Goal: Answer question/provide support: Share knowledge or assist other users

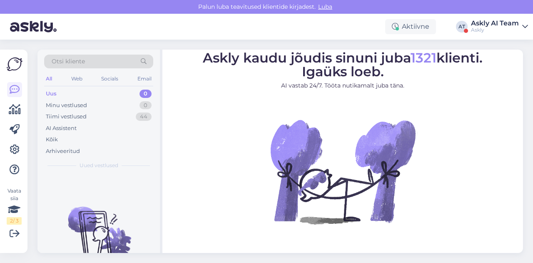
click at [331, 47] on div "Otsi kliente All Web Socials Email Uus 0 Minu vestlused 0 Tiimi vestlused 44 AI…" at bounding box center [282, 151] width 501 height 223
click at [512, 25] on div "Askly AI Team" at bounding box center [495, 23] width 48 height 7
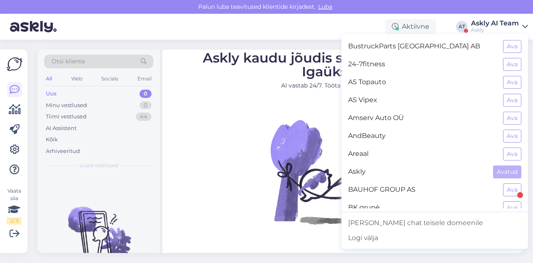
click at [472, 7] on div "Palun luba teavitused klientide kirjadest. Luba" at bounding box center [266, 7] width 533 height 14
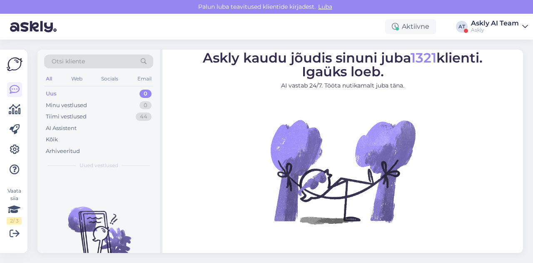
click at [504, 30] on div "Askly" at bounding box center [495, 30] width 48 height 7
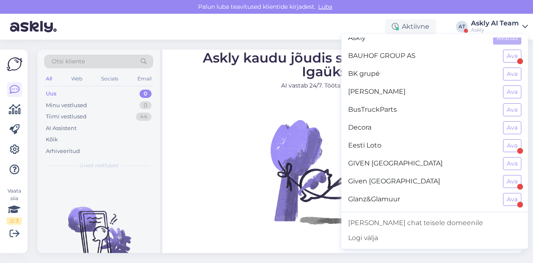
scroll to position [142, 0]
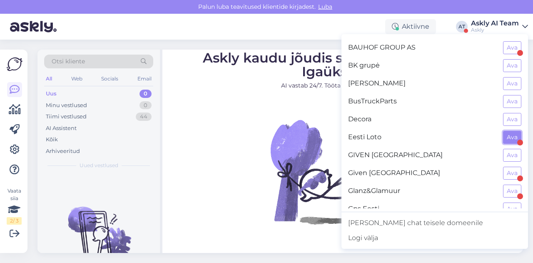
click at [510, 135] on button "Ava" at bounding box center [512, 137] width 18 height 13
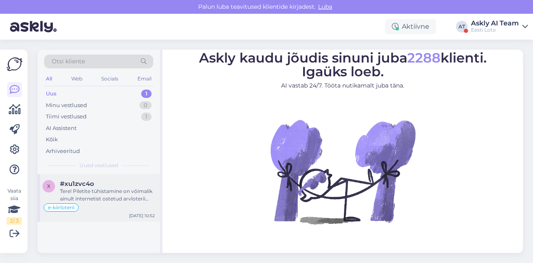
click at [121, 188] on div "Tere! Piletite tühistamine on võimalik ainult internetist ostetud arvloterii pi…" at bounding box center [107, 194] width 95 height 15
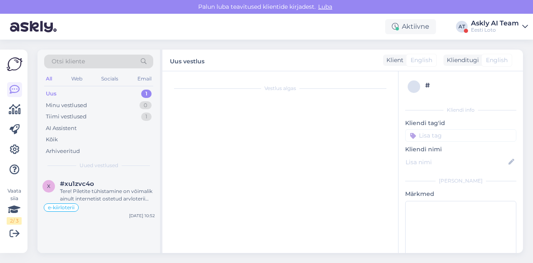
scroll to position [502, 0]
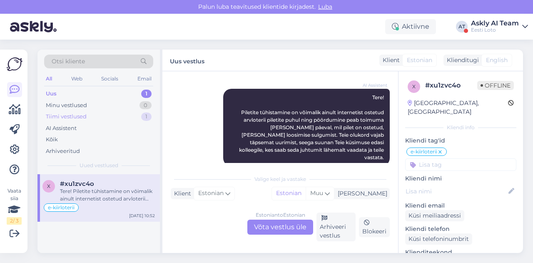
click at [80, 116] on div "Tiimi vestlused" at bounding box center [66, 116] width 41 height 8
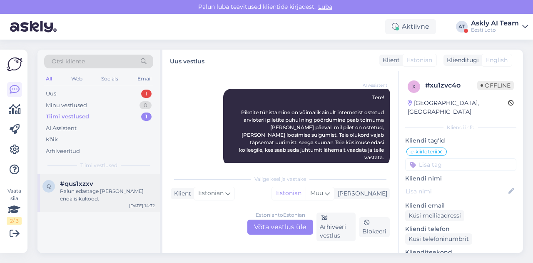
click at [90, 181] on span "#qus1xzxv" at bounding box center [76, 183] width 33 height 7
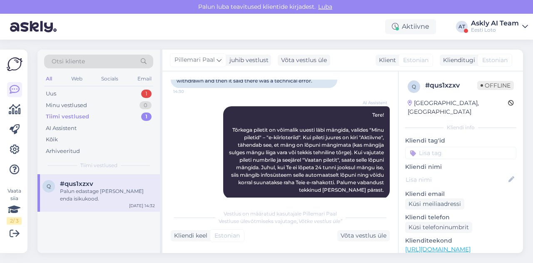
scroll to position [64, 0]
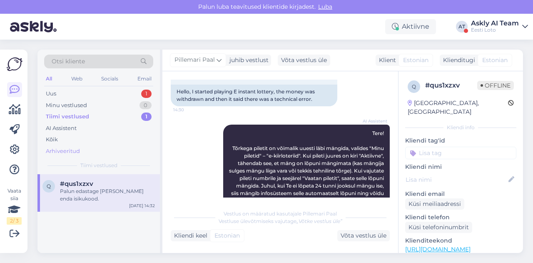
click at [69, 150] on div "Arhiveeritud" at bounding box center [63, 151] width 34 height 8
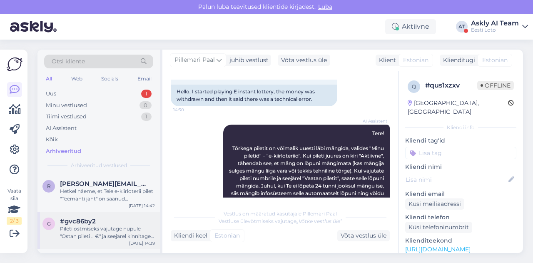
click at [83, 218] on span "#gvc86by2" at bounding box center [78, 220] width 36 height 7
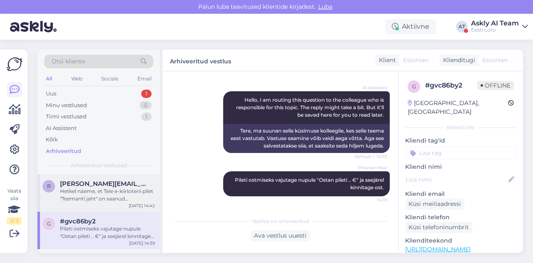
click at [84, 202] on div "r rene.loit@mail.ee Hetkel näeme, et Teie e-kiirloterii pilet "Teemanti jaht" o…" at bounding box center [98, 192] width 122 height 37
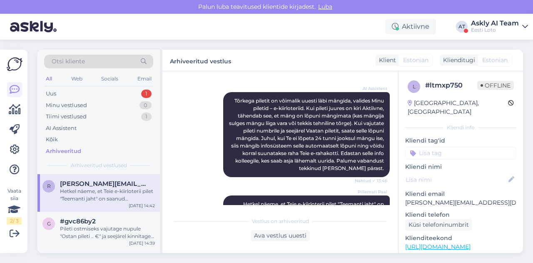
scroll to position [666, 0]
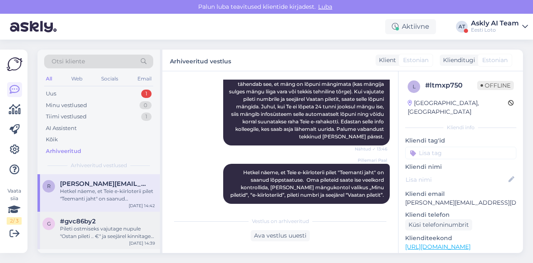
click at [94, 225] on div "Pileti ostmiseks vajutage nupule "Ostan pileti .. €" ja seejärel kinnitage ost." at bounding box center [107, 232] width 95 height 15
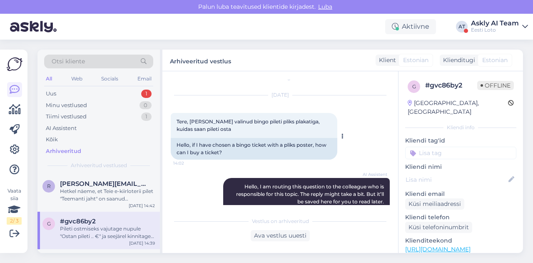
scroll to position [0, 0]
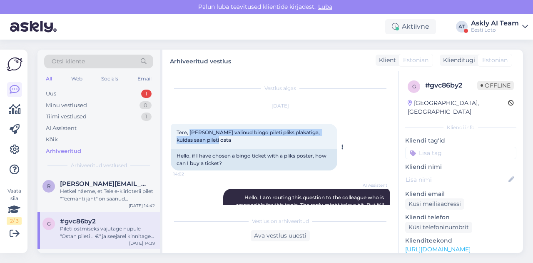
drag, startPoint x: 190, startPoint y: 131, endPoint x: 217, endPoint y: 146, distance: 30.8
click at [217, 146] on div "Tere, kui olen valinud bingo pileti pliks plakatiga, kuidas saan pileti osta 14…" at bounding box center [254, 136] width 167 height 25
copy span "kui olen valinud bingo pileti pliks plakatiga, kuidas saan pileti osta"
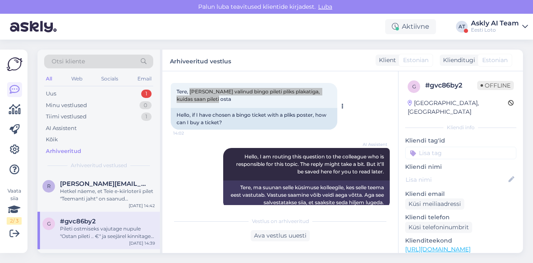
scroll to position [97, 0]
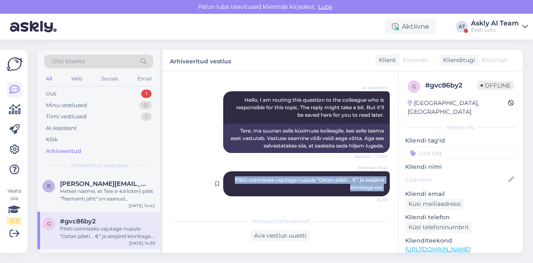
drag, startPoint x: 225, startPoint y: 178, endPoint x: 381, endPoint y: 187, distance: 156.9
click at [381, 187] on div "Pillemari Paal Pileti ostmiseks vajutage nupule "Ostan pileti .. €" ja seejärel…" at bounding box center [306, 183] width 167 height 25
copy span "Pileti ostmiseks vajutage nupule "Ostan pileti .. €" ja seejärel kinnitage ost."
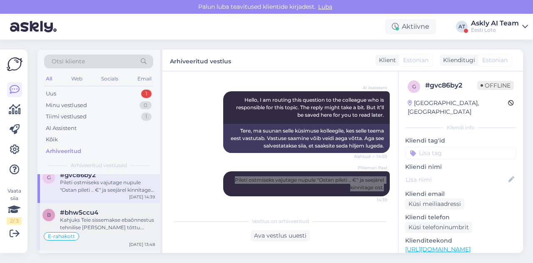
scroll to position [47, 0]
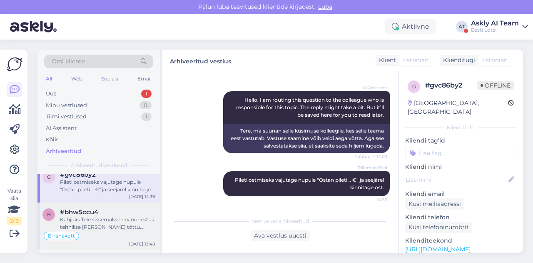
click at [97, 215] on span "#bhw5ccu4" at bounding box center [79, 211] width 38 height 7
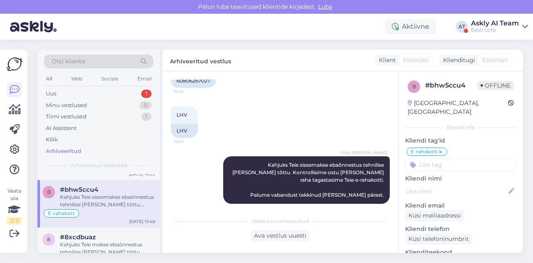
scroll to position [70, 0]
click at [89, 237] on span "#8xcdbuaz" at bounding box center [78, 235] width 36 height 7
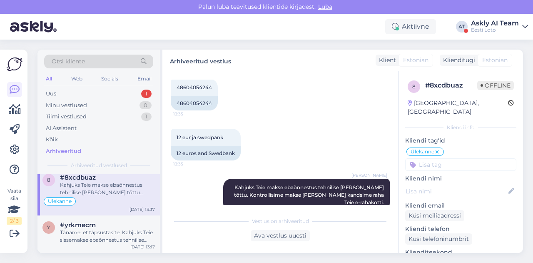
scroll to position [130, 0]
click at [110, 227] on div "Täname, et täpsustasite. Kahjuks Teie sissemakse ebaõnnestus tehnilise tõrke tõ…" at bounding box center [107, 234] width 95 height 15
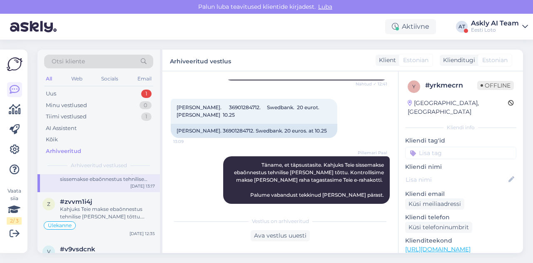
scroll to position [190, 0]
click at [103, 215] on div "Kahjuks Teie makse ebaõnnestus tehnilise tõrke tõttu. Kontrollisime makse üle j…" at bounding box center [107, 212] width 95 height 15
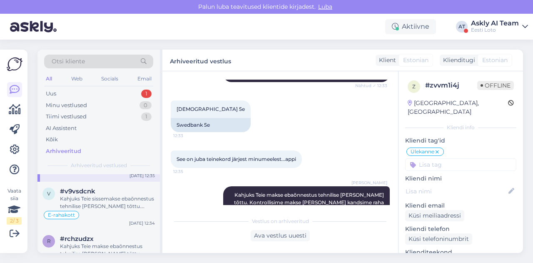
scroll to position [253, 0]
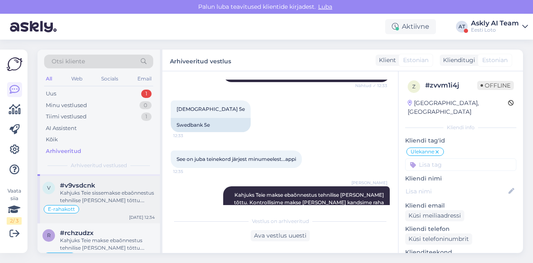
click at [94, 199] on div "Kahjuks Teie sissemakse ebaõnnestus tehnilise tõrke tõttu. Kontrollisime tehing…" at bounding box center [107, 196] width 95 height 15
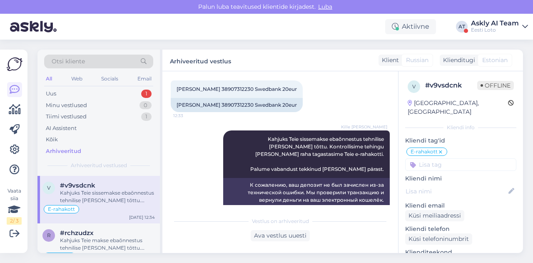
scroll to position [331, 0]
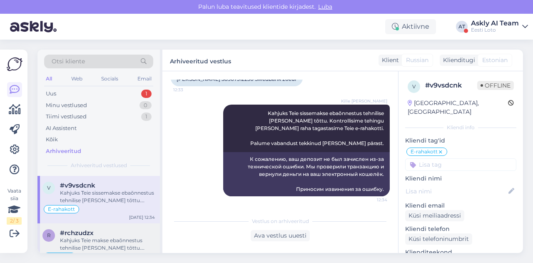
click at [110, 237] on div "Kahjuks Teie makse ebaõnnestus tehnilise tõrke tõttu. Kontrollisime makse üle j…" at bounding box center [107, 244] width 95 height 15
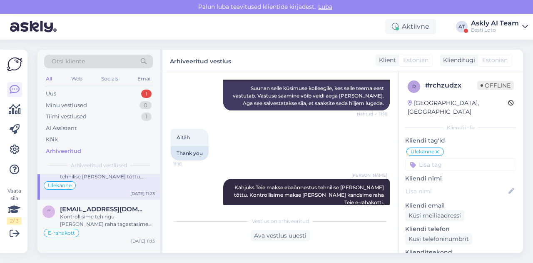
scroll to position [324, 0]
click at [109, 220] on div "Kontrollisime tehingu üle ja raha tagastasime Teie e-rahakotti. Palume vabandus…" at bounding box center [107, 220] width 95 height 15
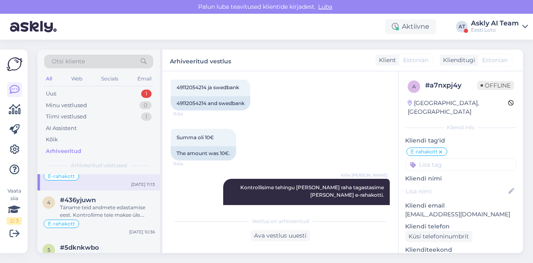
scroll to position [382, 0]
click at [110, 216] on div "Täname teid andmete edastamise eest. Kontrollime teie makse üle. Hetkel esineb …" at bounding box center [107, 210] width 95 height 15
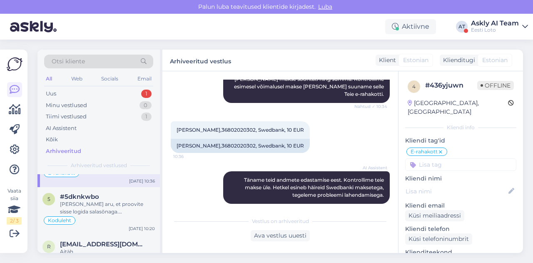
scroll to position [432, 0]
click at [112, 192] on div "#5dknkwbo" at bounding box center [107, 195] width 95 height 7
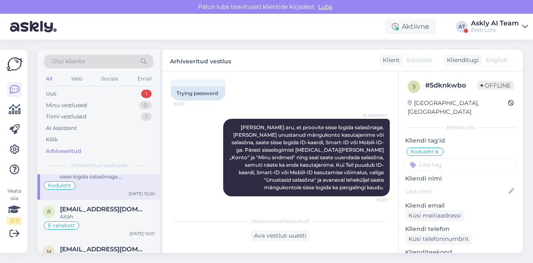
scroll to position [469, 0]
click at [98, 218] on div "E-rahakott" at bounding box center [98, 223] width 112 height 10
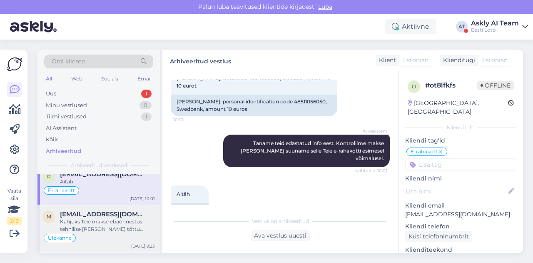
scroll to position [502, 0]
click at [109, 218] on div "Kahjuks Teie makse ebaõnnestus tehnilise tõrke tõttu. Kontrollisime makse üle j…" at bounding box center [107, 224] width 95 height 15
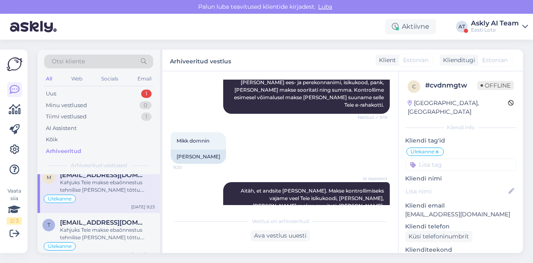
scroll to position [543, 0]
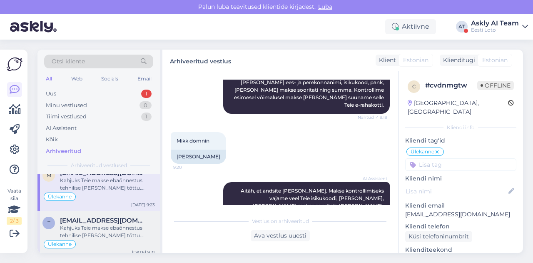
click at [106, 219] on span "tsn-push@hotmail.com" at bounding box center [103, 220] width 87 height 7
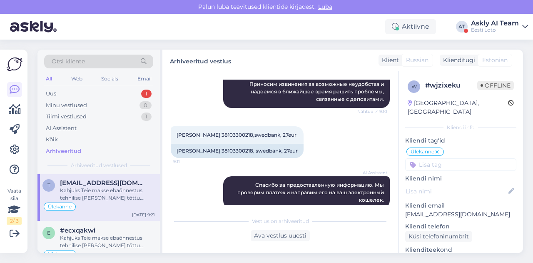
scroll to position [583, 0]
click at [103, 227] on div "#ecxqakwi" at bounding box center [107, 228] width 95 height 7
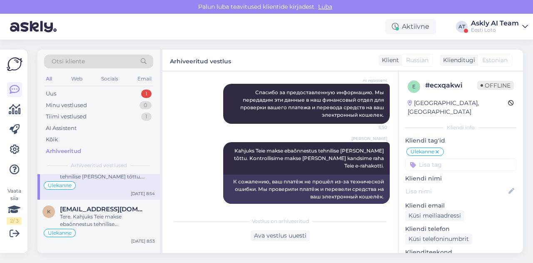
scroll to position [650, 0]
click at [92, 219] on div "Tere. Kahjuks Teie makse ebaõnnestus tehnilise tõrke tõttu. Kontrollisime makse…" at bounding box center [107, 219] width 95 height 15
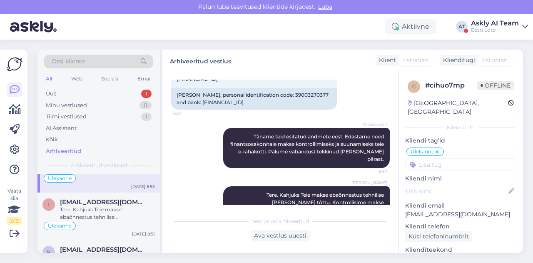
scroll to position [704, 0]
click at [86, 205] on div "Tere. Kahjuks Teie makse ebaõnnestus tehnilise tõrke tõttu. Kontrollisime makse…" at bounding box center [107, 212] width 95 height 15
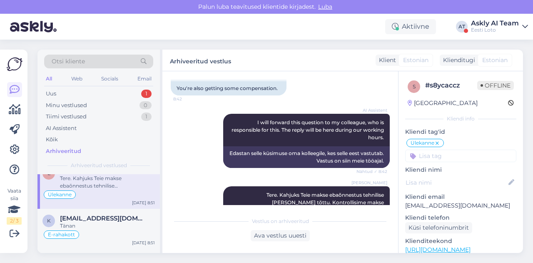
scroll to position [737, 0]
click at [99, 221] on div "Tänan" at bounding box center [107, 224] width 95 height 7
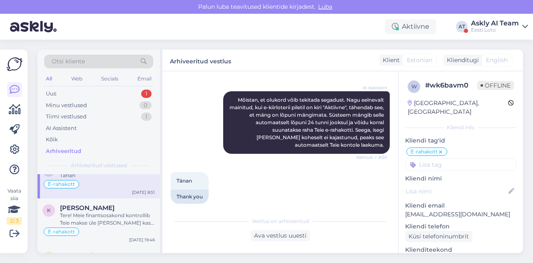
scroll to position [792, 0]
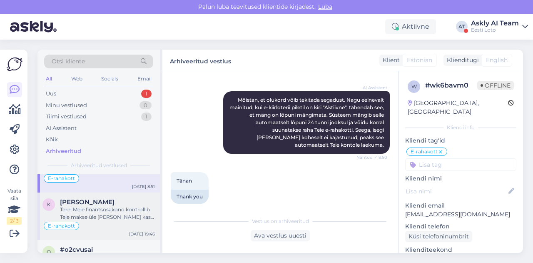
click at [126, 206] on div "Tere! Meie finantsosakond kontrollib Teie makse üle ja makse kas tagastatakse T…" at bounding box center [107, 213] width 95 height 15
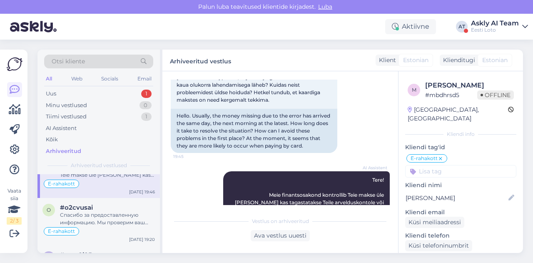
scroll to position [835, 0]
click at [115, 210] on div "Спасибо за предоставленную информацию. Мы проверим ваш платеж и направим его на…" at bounding box center [107, 217] width 95 height 15
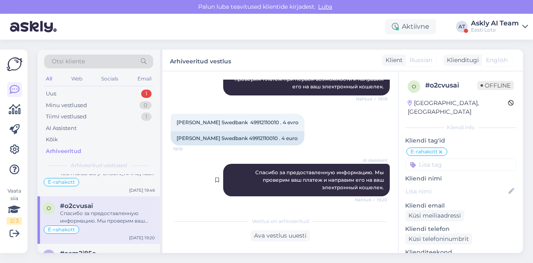
click at [246, 192] on div "AI Assistent Спасибо за предоставленную информацию. Мы проверим ваш платеж и на…" at bounding box center [306, 180] width 167 height 32
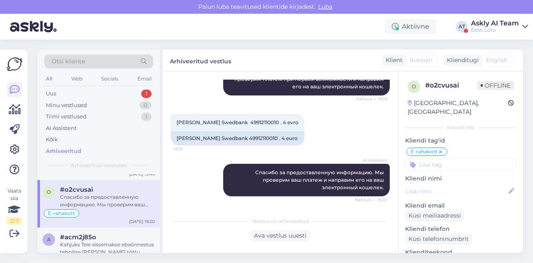
scroll to position [868, 0]
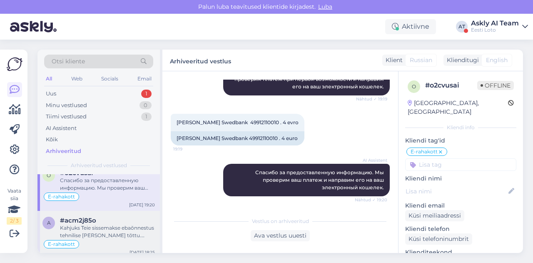
click at [105, 218] on div "#acm2j85o" at bounding box center [107, 220] width 95 height 7
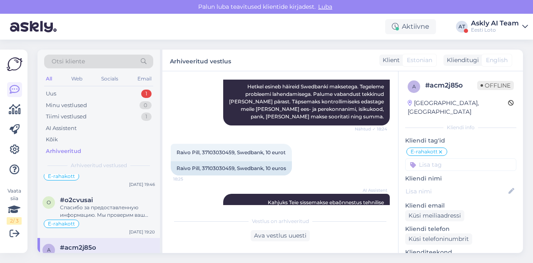
scroll to position [841, 0]
click at [101, 205] on div "Спасибо за предоставленную информацию. Мы проверим ваш платеж и направим его на…" at bounding box center [107, 211] width 95 height 15
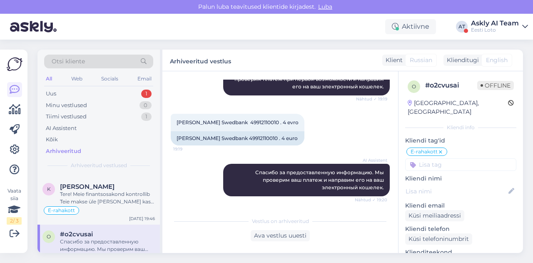
scroll to position [807, 0]
click at [98, 198] on div "Tere! Meie finantsosakond kontrollib Teie makse üle ja makse kas tagastatakse T…" at bounding box center [107, 198] width 95 height 15
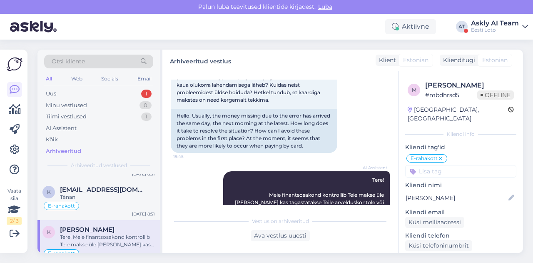
scroll to position [757, 0]
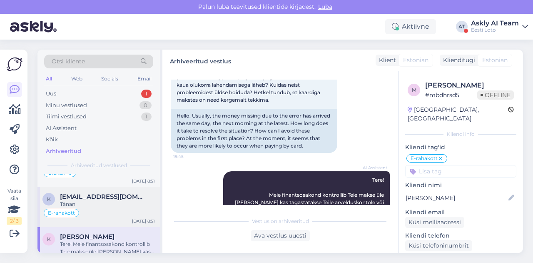
click at [97, 200] on div "Tänan" at bounding box center [107, 203] width 95 height 7
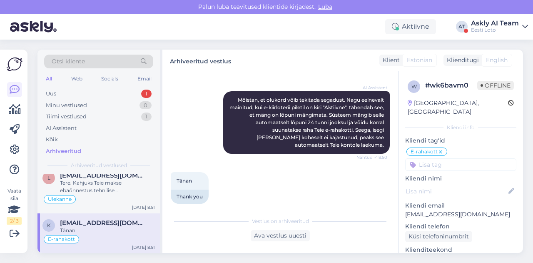
scroll to position [717, 0]
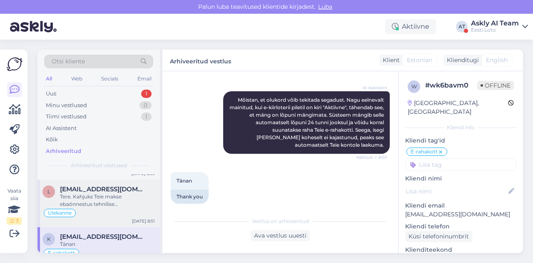
click at [97, 196] on div "Tere. Kahjuks Teie makse ebaõnnestus tehnilise tõrke tõttu. Kontrollisime makse…" at bounding box center [107, 200] width 95 height 15
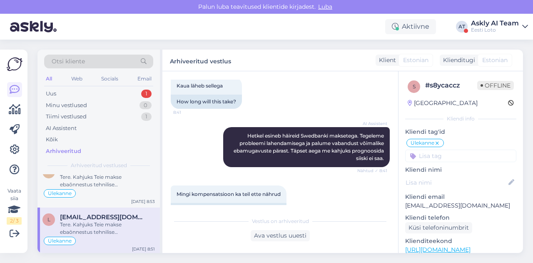
scroll to position [684, 0]
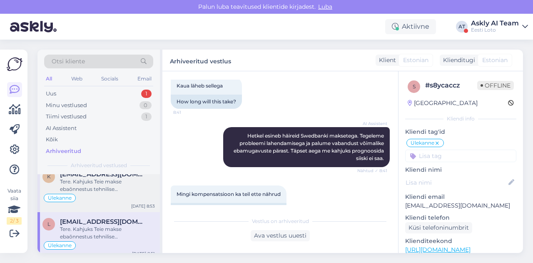
click at [101, 184] on div "Tere. Kahjuks Teie makse ebaõnnestus tehnilise tõrke tõttu. Kontrollisime makse…" at bounding box center [107, 185] width 95 height 15
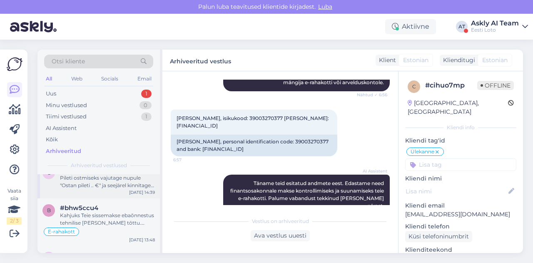
scroll to position [51, 0]
click at [102, 217] on div "Kahjuks Teie sissemakse ebaõnnestus tehnilise tõrke tõttu. Kontrollisime ostu ü…" at bounding box center [107, 218] width 95 height 15
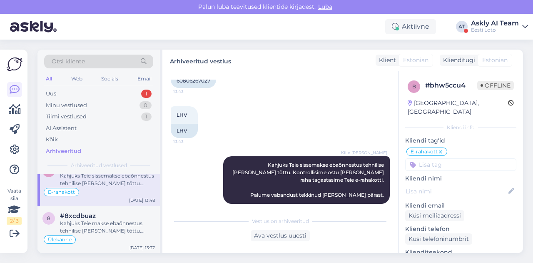
scroll to position [92, 0]
click at [112, 220] on div "Kahjuks Teie makse ebaõnnestus tehnilise tõrke tõttu. Kontrollisime makse üle j…" at bounding box center [107, 225] width 95 height 15
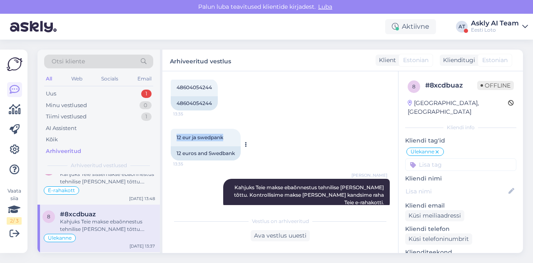
drag, startPoint x: 174, startPoint y: 133, endPoint x: 229, endPoint y: 132, distance: 55.0
click at [229, 132] on div "12 eur ja swedpank 13:35" at bounding box center [206, 137] width 70 height 17
copy span "12 eur ja swedpank"
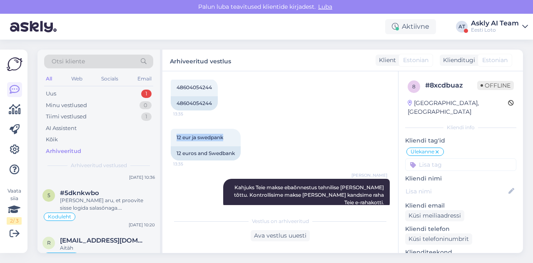
scroll to position [435, 0]
click at [121, 204] on div "Sain aru, et proovite sisse logida salasõnaga. Kui olete unustanud mängukonto k…" at bounding box center [107, 204] width 95 height 15
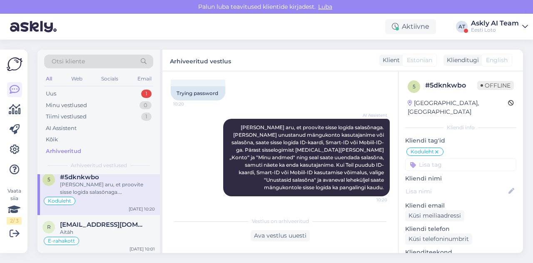
scroll to position [465, 0]
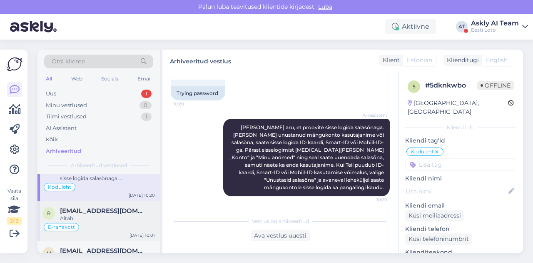
click at [113, 208] on span "rael805@gmail.com" at bounding box center [103, 210] width 87 height 7
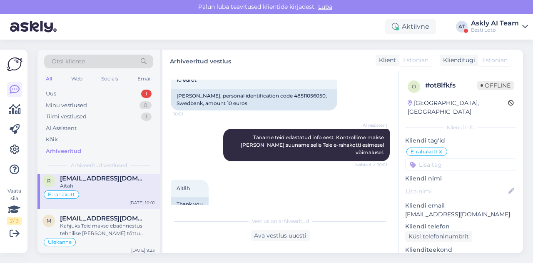
scroll to position [0, 0]
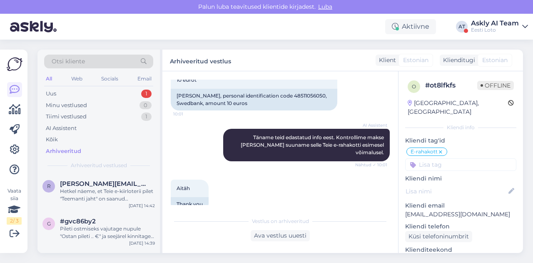
click at [107, 218] on div "#gvc86by2" at bounding box center [107, 220] width 95 height 7
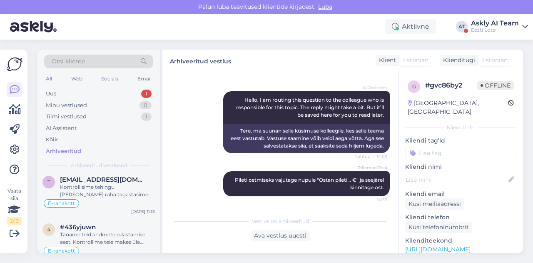
scroll to position [355, 0]
click at [101, 231] on div "Täname teid andmete edastamise eest. Kontrollime teie makse üle. Hetkel esineb …" at bounding box center [107, 237] width 95 height 15
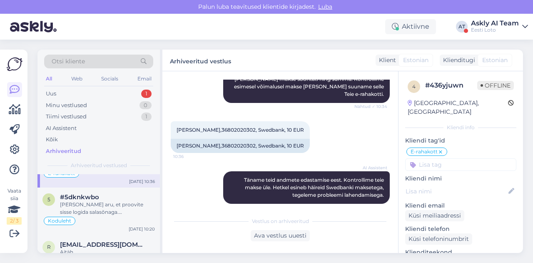
scroll to position [432, 0]
click at [105, 237] on div "r rael805@gmail.com Aitäh E-rahakott Aug 13 10:01" at bounding box center [98, 254] width 122 height 40
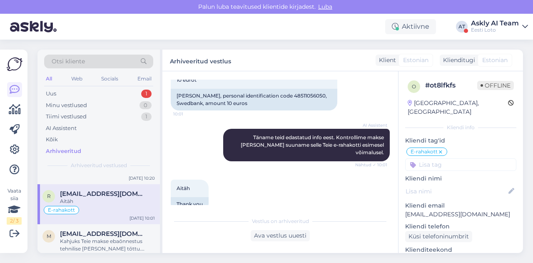
scroll to position [484, 0]
click at [103, 236] on div "Kahjuks Teie makse ebaõnnestus tehnilise tõrke tõttu. Kontrollisime makse üle j…" at bounding box center [107, 243] width 95 height 15
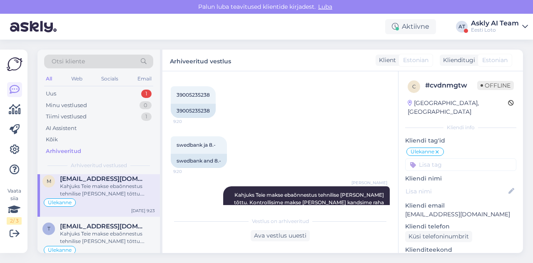
scroll to position [538, 0]
click at [106, 229] on div "Kahjuks Teie makse ebaõnnestus tehnilise tõrke tõttu. Kontrollisime makse üle j…" at bounding box center [107, 236] width 95 height 15
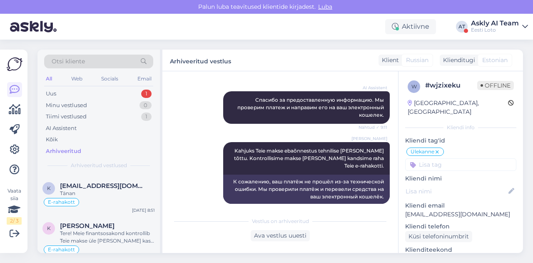
scroll to position [768, 0]
click at [111, 201] on div "E-rahakott" at bounding box center [98, 202] width 112 height 10
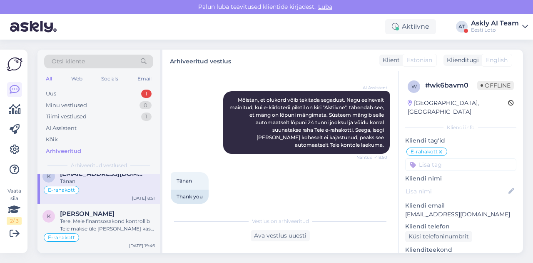
scroll to position [782, 0]
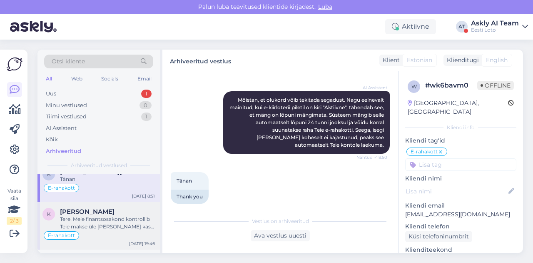
click at [108, 215] on div "Tere! Meie finantsosakond kontrollib Teie makse üle ja makse kas tagastatakse T…" at bounding box center [107, 222] width 95 height 15
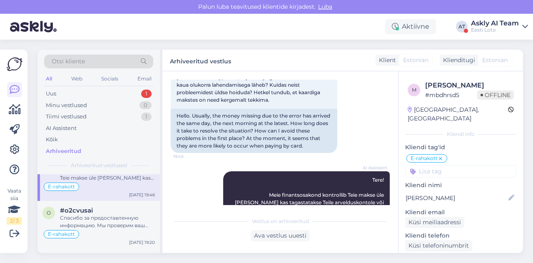
scroll to position [831, 0]
click at [108, 214] on div "Спасибо за предоставленную информацию. Мы проверим ваш платеж и направим его на…" at bounding box center [107, 221] width 95 height 15
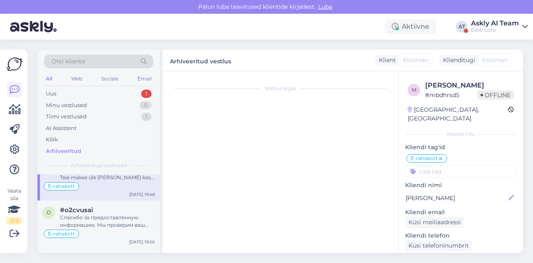
scroll to position [163, 0]
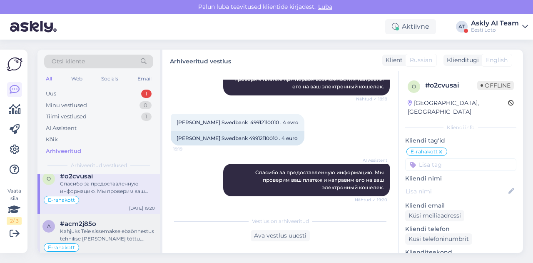
click at [105, 227] on div "Kahjuks Teie sissemakse ebaõnnestus tehnilise tõrke tõttu. Kontrollisime ostu ü…" at bounding box center [107, 234] width 95 height 15
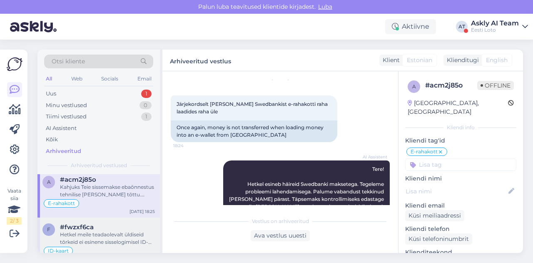
click at [103, 231] on div "Hetkel meile teadaolevalt üldiseid tõrkeid ei esinene sisselogimisel ID-kaardig…" at bounding box center [107, 238] width 95 height 15
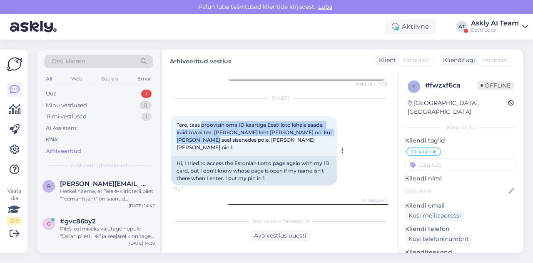
drag, startPoint x: 202, startPoint y: 125, endPoint x: 214, endPoint y: 137, distance: 17.7
click at [214, 137] on span "Tere, taas proovisin oma ID kaartiga Eesti loto lehele saada, kuid ma ei tea, k…" at bounding box center [255, 136] width 156 height 29
copy span "proovisin oma ID kaartiga Eesti loto lehele saada, kuid ma ei tea, kelle leht l…"
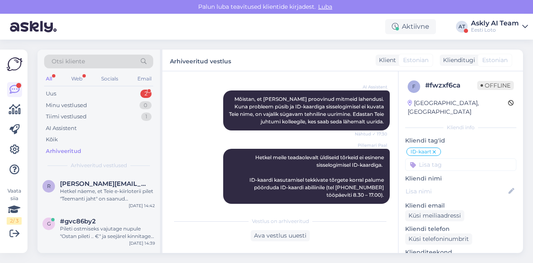
scroll to position [545, 0]
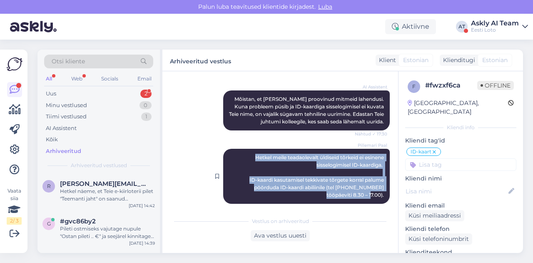
drag, startPoint x: 241, startPoint y: 150, endPoint x: 382, endPoint y: 190, distance: 146.8
click at [382, 190] on div "Pillemari Paal Hetkel meile teadaolevalt üldiseid tõrkeid ei esinene sisselogim…" at bounding box center [306, 176] width 167 height 55
copy span "Hetkel meile teadaolevalt üldiseid tõrkeid ei esinene sisselogimisel ID-kaardig…"
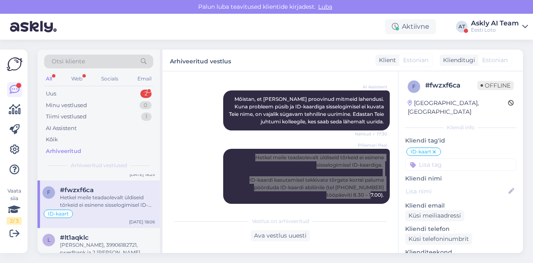
scroll to position [950, 0]
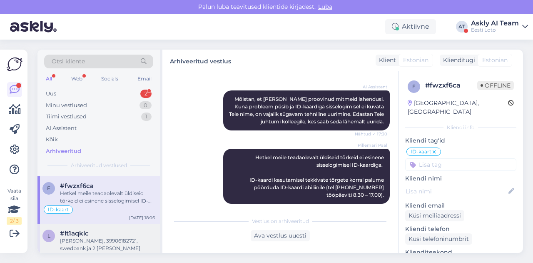
click at [100, 230] on div "#lt1aqklc" at bounding box center [107, 233] width 95 height 7
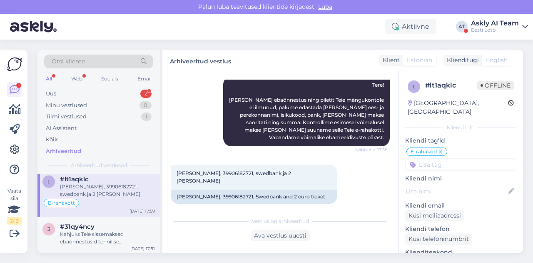
scroll to position [1004, 0]
click at [105, 231] on div "Kahjuks Teie sissemaksed ebaõnnestusid tehnilise tõrke tõttu. Kontrollisime mak…" at bounding box center [107, 238] width 95 height 15
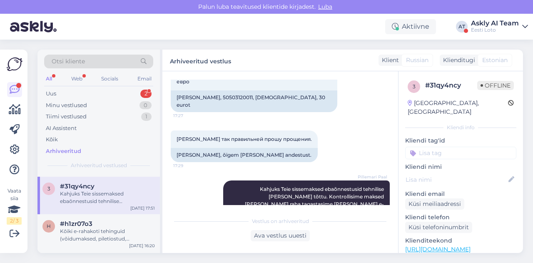
scroll to position [227, 0]
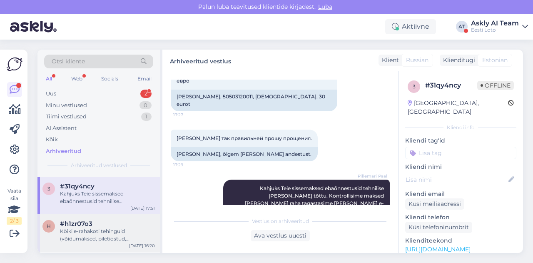
click at [101, 229] on div "Kõiki e-rahakoti tehinguid (võidumaksed, piletiostud, sissemaksed, väljamaksed)…" at bounding box center [107, 234] width 95 height 15
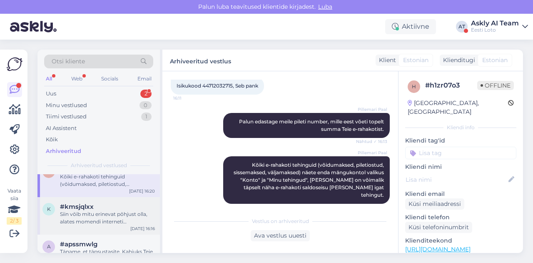
scroll to position [1099, 0]
click at [102, 211] on div "Siin võib mitu erinevat põhjust olla, alates momendi interneti ühendusest, konk…" at bounding box center [107, 218] width 95 height 15
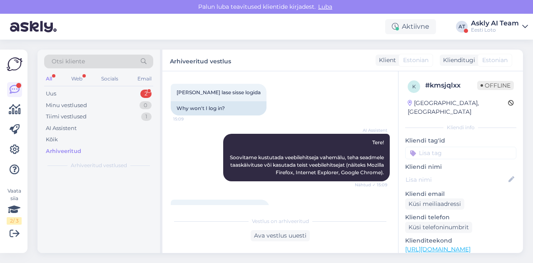
scroll to position [0, 0]
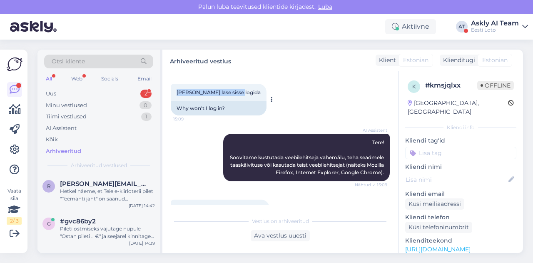
drag, startPoint x: 177, startPoint y: 93, endPoint x: 242, endPoint y: 90, distance: 65.1
click at [242, 90] on div "Miks ei lase sisse logida 15:09 Why won't I log in?" at bounding box center [219, 100] width 96 height 32
click at [217, 92] on span "Miks ei lase sisse logida" at bounding box center [219, 92] width 84 height 6
drag, startPoint x: 179, startPoint y: 90, endPoint x: 231, endPoint y: 85, distance: 51.9
click at [231, 85] on div "Miks ei lase sisse logida 15:09" at bounding box center [219, 92] width 96 height 17
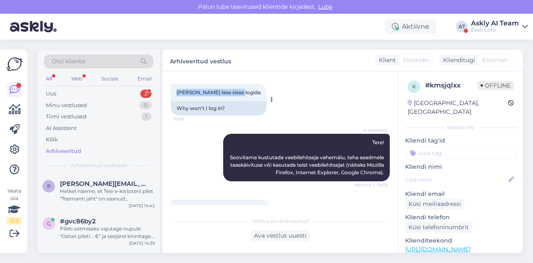
drag, startPoint x: 177, startPoint y: 90, endPoint x: 236, endPoint y: 90, distance: 59.2
click at [236, 90] on div "Miks ei lase sisse logida 15:09" at bounding box center [219, 92] width 96 height 17
copy span "Miks ei lase sisse logida"
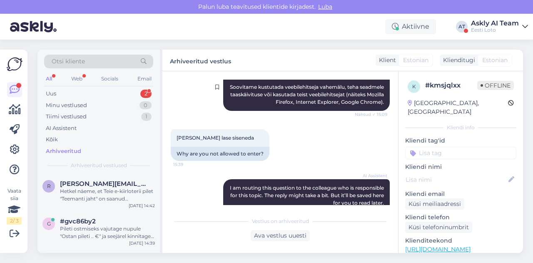
scroll to position [110, 0]
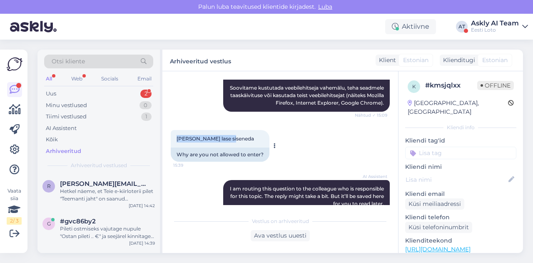
drag, startPoint x: 178, startPoint y: 140, endPoint x: 236, endPoint y: 135, distance: 57.7
click at [236, 135] on div "Miks ei lase siseneda 15:39" at bounding box center [220, 138] width 99 height 17
copy span "Miks ei lase siseneda"
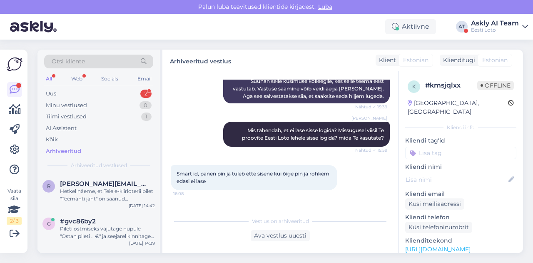
scroll to position [252, 0]
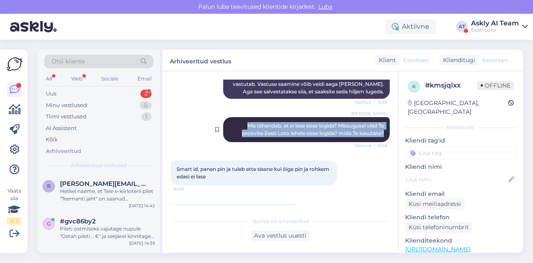
drag, startPoint x: 234, startPoint y: 125, endPoint x: 382, endPoint y: 134, distance: 147.8
click at [382, 134] on div "Inge Strahov Mis tähendab, et ei lase sisse logida? Missugusel viisil Te proovi…" at bounding box center [306, 129] width 167 height 25
copy span "Mis tähendab, et ei lase sisse logida? Missugusel viisil Te proovite Eesti Loto…"
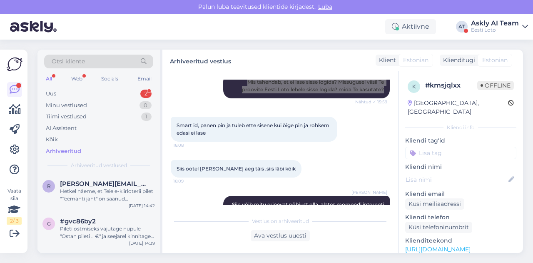
scroll to position [296, 0]
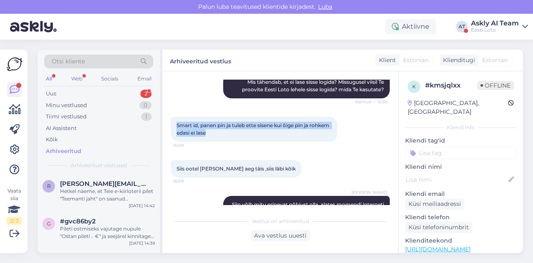
drag, startPoint x: 177, startPoint y: 125, endPoint x: 242, endPoint y: 132, distance: 65.0
click at [242, 132] on div "Smart id, panen pin ja tuleb ette sisene kui õige pin ja rohkem edasi ei lase 1…" at bounding box center [254, 129] width 167 height 25
copy span "Smart id, panen pin ja tuleb ette sisene kui õige pin ja rohkem edasi ei lase"
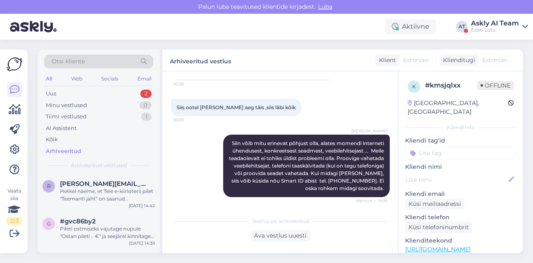
scroll to position [358, 0]
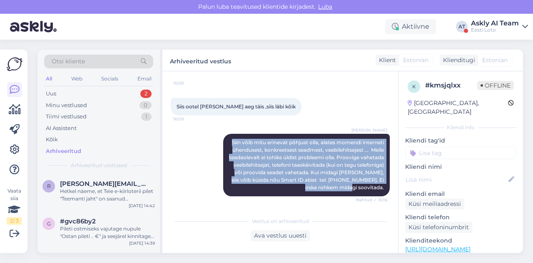
drag, startPoint x: 224, startPoint y: 143, endPoint x: 389, endPoint y: 188, distance: 171.5
click at [389, 188] on div "Vestlus algas Aug 12 2025 Miks ei lase sisse logida 15:09 Why won't I log in? A…" at bounding box center [284, 142] width 227 height 125
copy span "Siin võib mitu erinevat põhjust olla, alates momendi interneti ühendusest, konk…"
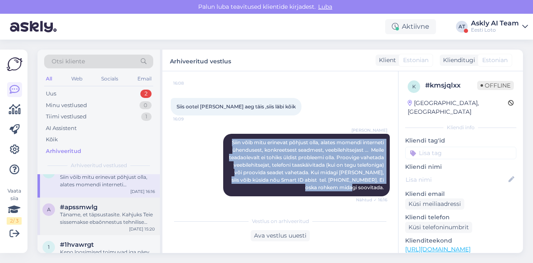
scroll to position [1137, 0]
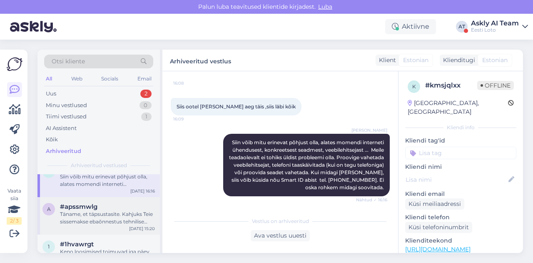
click at [102, 215] on div "Täname, et täpsustasite. Kahjuks Teie sissemakse ebaõnnestus tehnilise tõrke tõ…" at bounding box center [107, 217] width 95 height 15
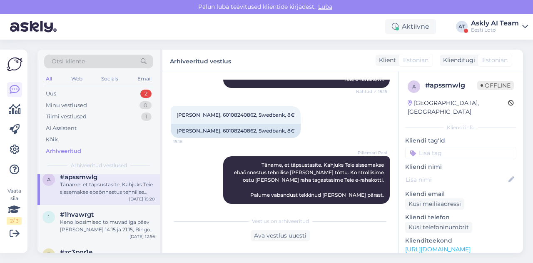
scroll to position [1171, 0]
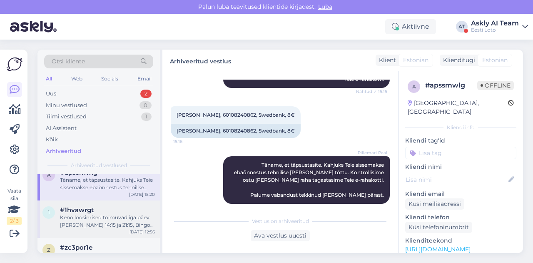
click at [96, 207] on div "#1hvawrgt" at bounding box center [107, 209] width 95 height 7
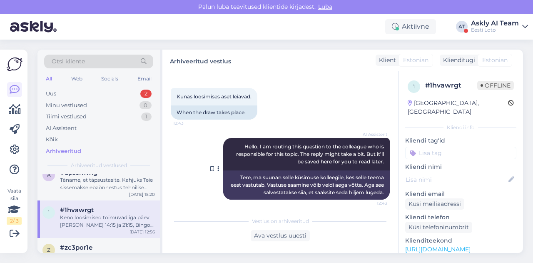
scroll to position [19, 0]
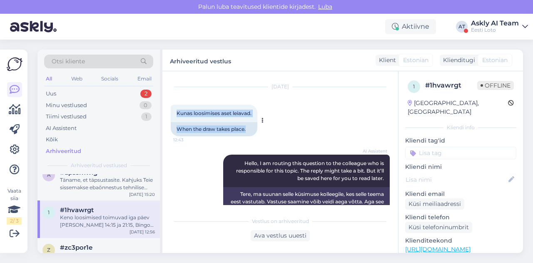
drag, startPoint x: 175, startPoint y: 113, endPoint x: 260, endPoint y: 115, distance: 85.0
click at [257, 115] on div "Kunas loosimises aset leiavad. 12:43 When the draw takes place." at bounding box center [214, 121] width 87 height 32
click at [240, 115] on span "Kunas loosimises aset leiavad." at bounding box center [214, 113] width 75 height 6
drag, startPoint x: 178, startPoint y: 112, endPoint x: 252, endPoint y: 114, distance: 73.8
click at [252, 114] on span "Kunas loosimises aset leiavad." at bounding box center [214, 113] width 75 height 6
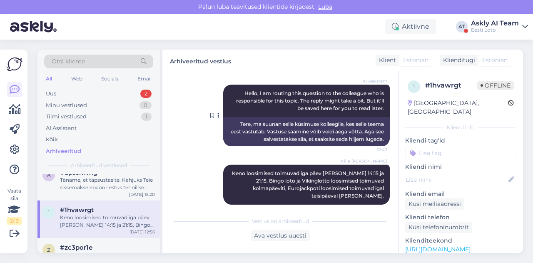
scroll to position [90, 0]
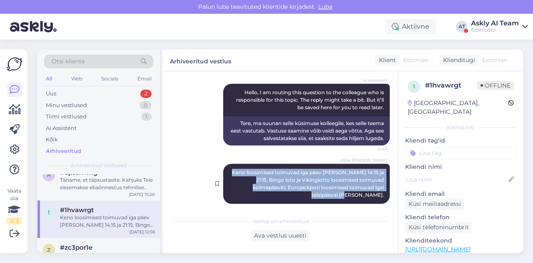
drag, startPoint x: 226, startPoint y: 174, endPoint x: 379, endPoint y: 192, distance: 154.4
click at [379, 192] on div "Kille Nevolihhin Keno loosimised toimuvad iga päev kell 14:15 ja 21:15, Bingo l…" at bounding box center [306, 184] width 167 height 40
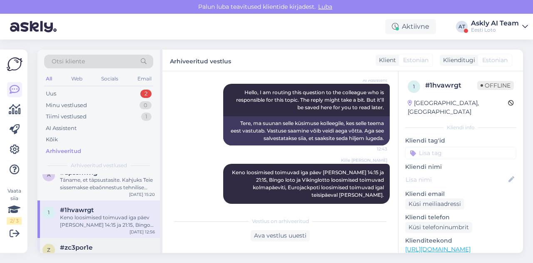
click at [110, 238] on div "z #zc3por1e Täname teid edastatud info eest. Kontrollime makse üle ja suuname s…" at bounding box center [98, 261] width 122 height 47
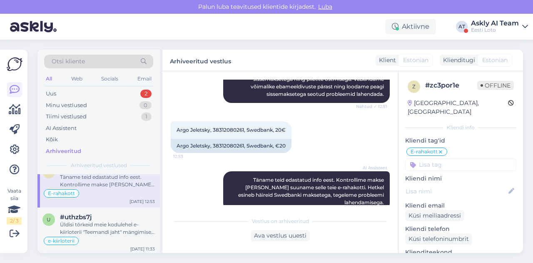
scroll to position [1252, 0]
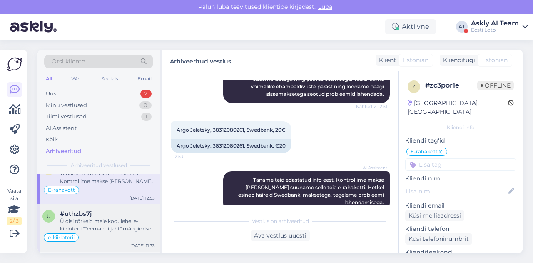
click at [120, 210] on div "#uthzbs7j" at bounding box center [107, 213] width 95 height 7
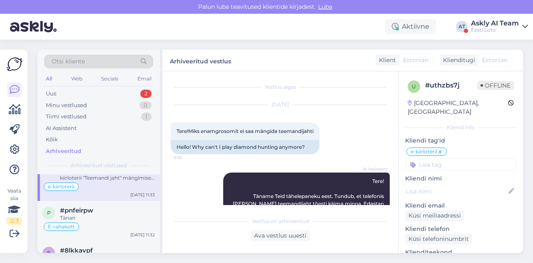
scroll to position [1304, 0]
click at [112, 214] on div "Tänan" at bounding box center [107, 217] width 95 height 7
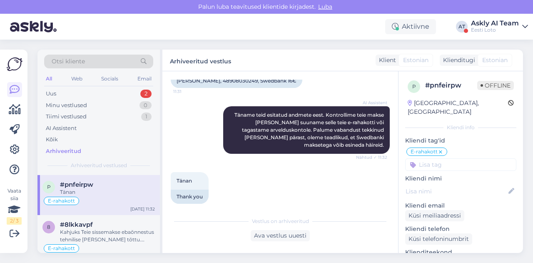
scroll to position [1332, 0]
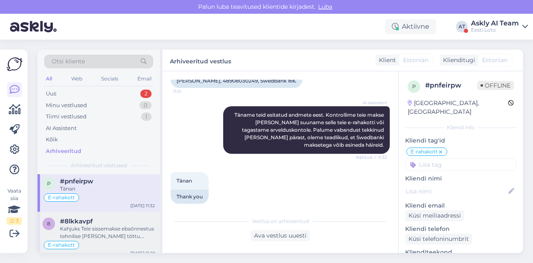
click at [113, 225] on div "Kahjuks Teie sissemakse ebaõnnestus tehnilise tõrke tõttu. Kontrollisime ostu ü…" at bounding box center [107, 232] width 95 height 15
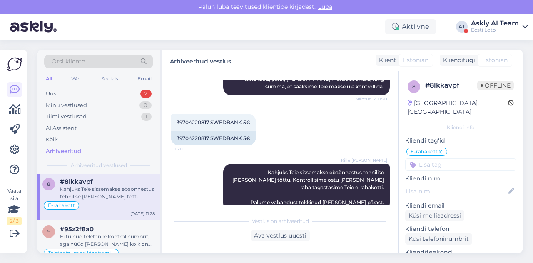
scroll to position [1371, 0]
click at [112, 233] on div "Ei tulnud telefonile kontrollnumbrit, aga nüüd tuli ja kõik on korras, aitäh!" at bounding box center [107, 240] width 95 height 15
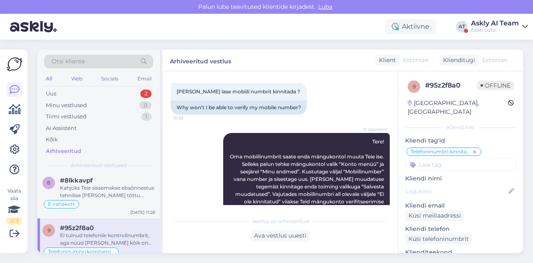
scroll to position [25, 0]
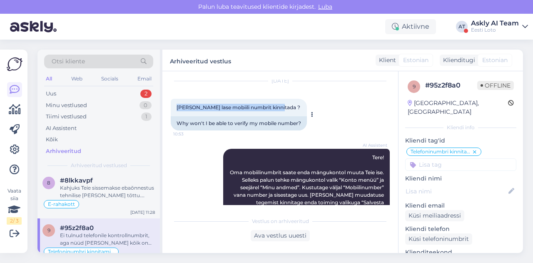
drag, startPoint x: 177, startPoint y: 107, endPoint x: 285, endPoint y: 105, distance: 107.5
click at [285, 105] on div "Miks ei lase mobiili numbrit kinnitada ? 10:53" at bounding box center [239, 107] width 136 height 17
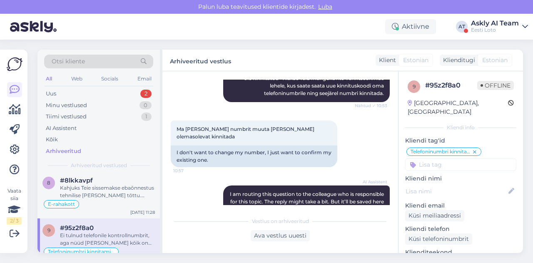
scroll to position [169, 0]
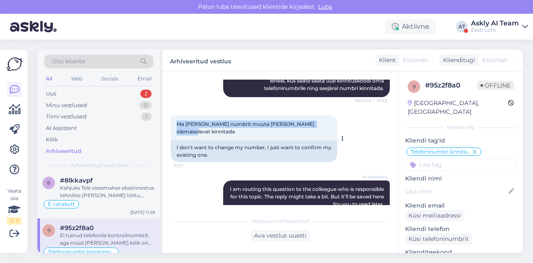
drag, startPoint x: 176, startPoint y: 124, endPoint x: 332, endPoint y: 123, distance: 156.2
click at [332, 123] on div "Ma ei taha numbrit muuta vaid olemasolevat kinnitada 10:57" at bounding box center [254, 127] width 167 height 25
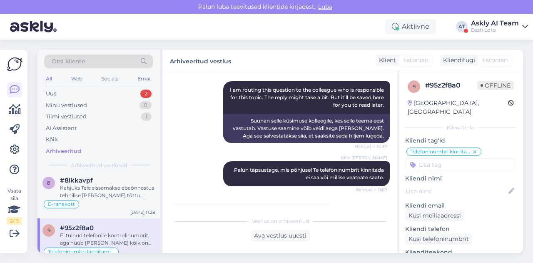
scroll to position [268, 0]
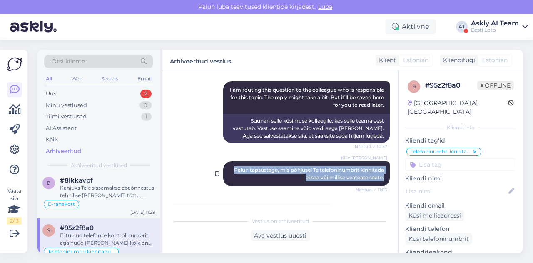
drag, startPoint x: 223, startPoint y: 163, endPoint x: 382, endPoint y: 171, distance: 158.5
click at [382, 171] on div "Kille Nevolihhin Palun täpsustage, mis põhjusel Te telefoninumbrit kinnitada ei…" at bounding box center [306, 173] width 167 height 25
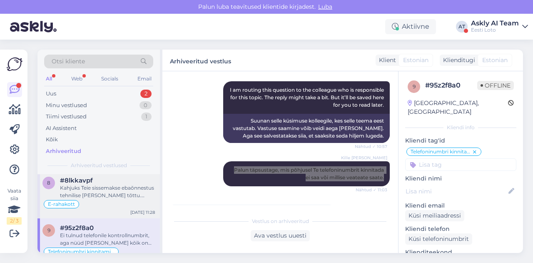
scroll to position [1406, 0]
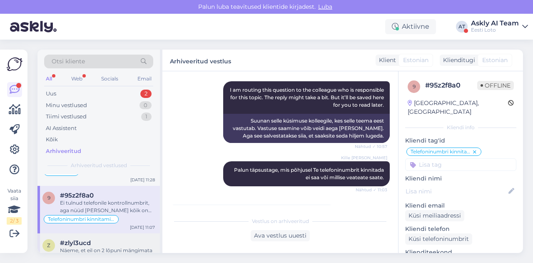
click at [101, 239] on div "#zlyl3ucd" at bounding box center [107, 242] width 95 height 7
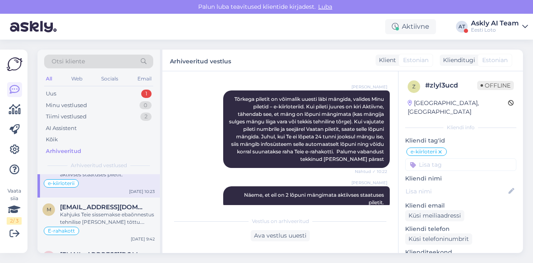
scroll to position [1486, 0]
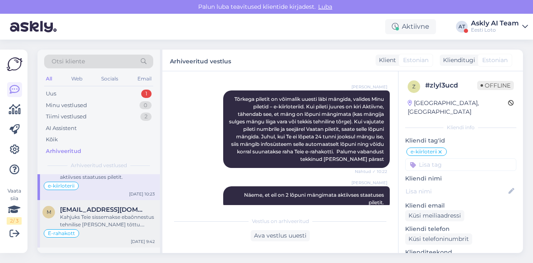
click at [112, 216] on div "Kahjuks Teie sissemakse ebaõnnestus tehnilise tõrke tõttu. Kontrollisime ostu ü…" at bounding box center [107, 220] width 95 height 15
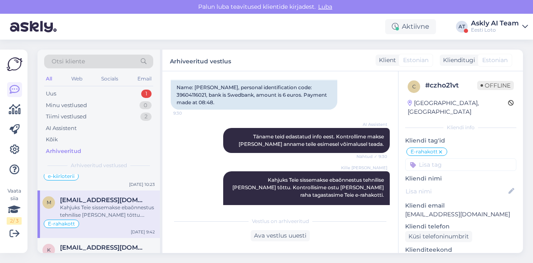
scroll to position [1529, 0]
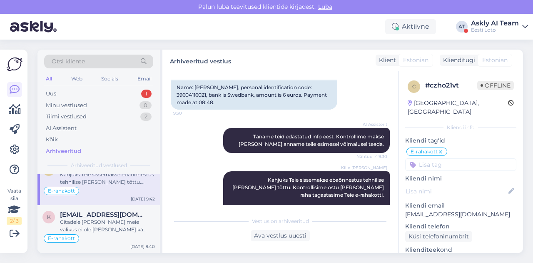
click at [112, 218] on div "Citadele panka meie valikus ei ole ja seda ka lähiajal ei lisandu. Sissemakset …" at bounding box center [107, 225] width 95 height 15
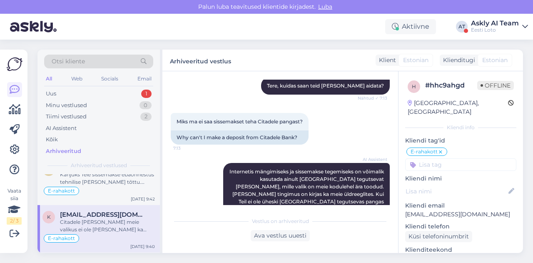
scroll to position [97, 0]
drag, startPoint x: 173, startPoint y: 124, endPoint x: 309, endPoint y: 122, distance: 135.4
click at [309, 122] on div "Miks ma ei saa sissemakset teha Citadele pangast? 7:13" at bounding box center [240, 121] width 138 height 17
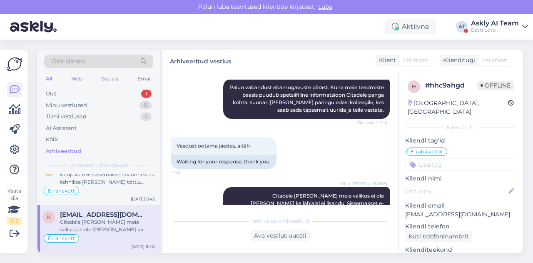
scroll to position [357, 0]
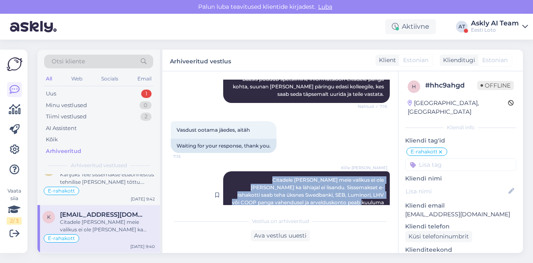
drag, startPoint x: 232, startPoint y: 161, endPoint x: 379, endPoint y: 187, distance: 149.0
click at [379, 187] on div "Kille Nevolihhin Citadele panka meie valikus ei ole ja seda ka lähiajal ei lisa…" at bounding box center [306, 194] width 167 height 47
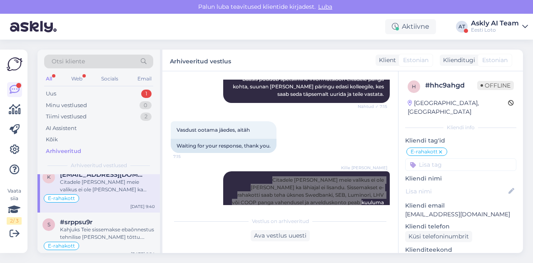
scroll to position [0, 0]
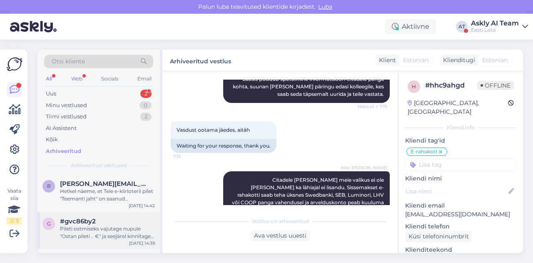
click at [117, 219] on div "#gvc86by2" at bounding box center [107, 220] width 95 height 7
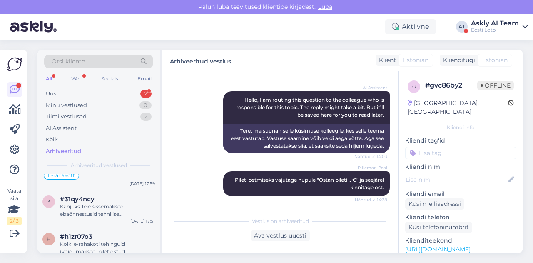
scroll to position [1029, 0]
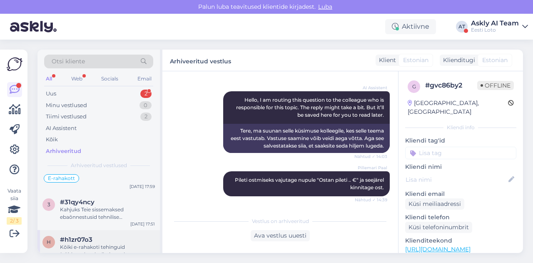
click at [108, 236] on div "#h1zr07o3" at bounding box center [107, 239] width 95 height 7
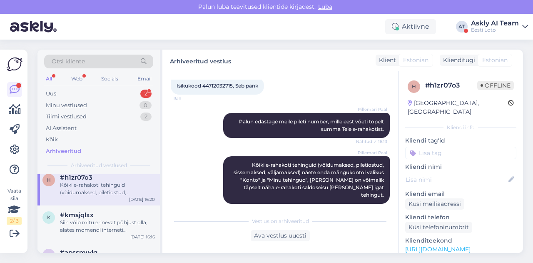
scroll to position [1091, 0]
click at [120, 218] on div "Siin võib mitu erinevat põhjust olla, alates momendi interneti ühendusest, konk…" at bounding box center [107, 225] width 95 height 15
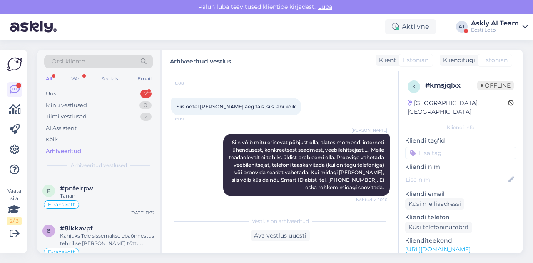
scroll to position [1335, 0]
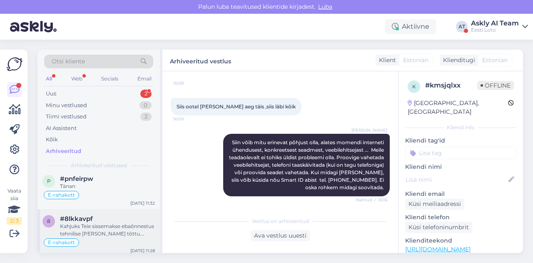
click at [107, 227] on div "Kahjuks Teie sissemakse ebaõnnestus tehnilise tõrke tõttu. Kontrollisime ostu ü…" at bounding box center [107, 229] width 95 height 15
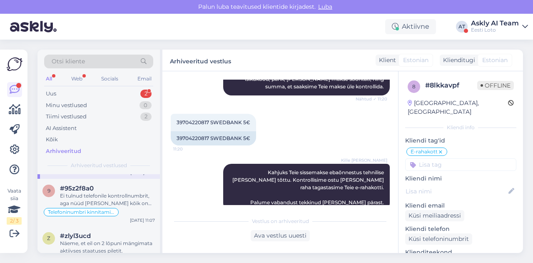
scroll to position [1413, 0]
click at [116, 239] on div "Näeme, et eil on 2 lõpuni mängimata aktiivses staatuses piletit." at bounding box center [107, 246] width 95 height 15
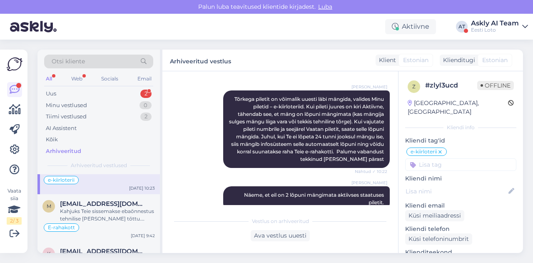
scroll to position [1499, 0]
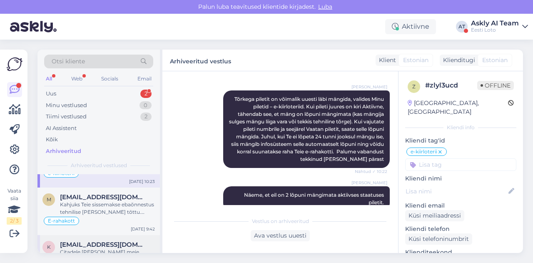
click at [102, 241] on span "kaarelkivijarv@hotmail.com" at bounding box center [103, 244] width 87 height 7
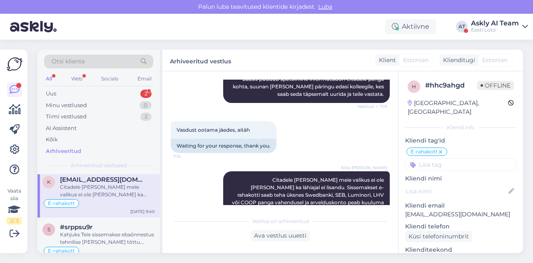
scroll to position [1567, 0]
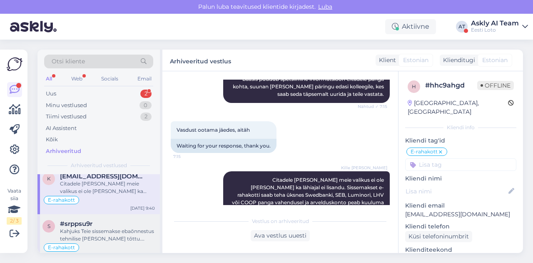
click at [102, 233] on div "Kahjuks Teie sissemakse ebaõnnestus tehnilise tõrke tõttu. Kontrollisime ostu ü…" at bounding box center [107, 234] width 95 height 15
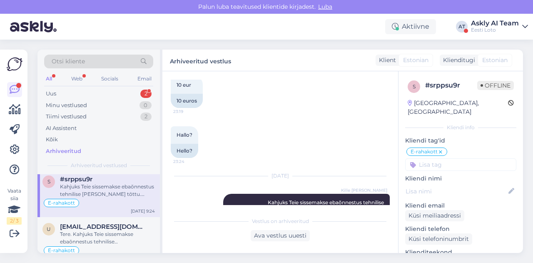
scroll to position [1618, 0]
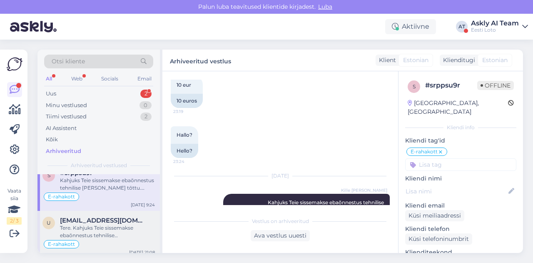
click at [111, 224] on div "Tere. Kahjuks Teie sissemakse ebaõnnestus tehnilise tõrke tõttu. Kontrollisime …" at bounding box center [107, 231] width 95 height 15
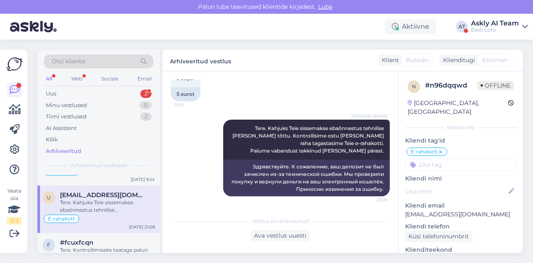
scroll to position [1658, 0]
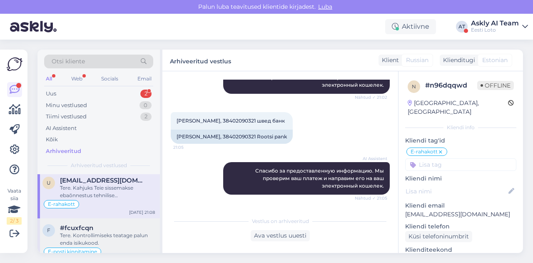
click at [104, 224] on div "#fcuxfcqn" at bounding box center [107, 227] width 95 height 7
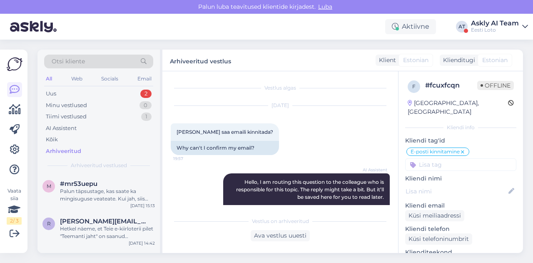
scroll to position [0, 0]
drag, startPoint x: 177, startPoint y: 130, endPoint x: 252, endPoint y: 132, distance: 75.0
click at [252, 132] on div "Miks ei saa emaili kinnitada? 19:57" at bounding box center [225, 132] width 108 height 17
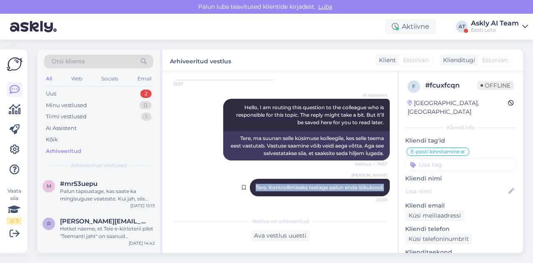
drag, startPoint x: 246, startPoint y: 188, endPoint x: 382, endPoint y: 190, distance: 136.2
click at [382, 190] on div "Kadri Klink Tere. Kontrollimiseks teatage palun enda isikukood. 20:08" at bounding box center [320, 187] width 140 height 17
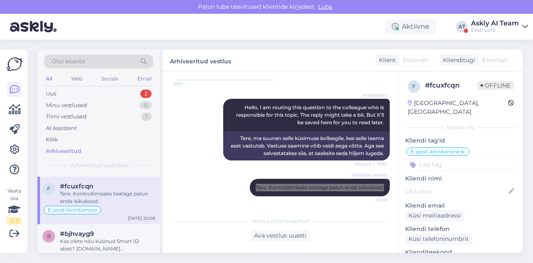
scroll to position [1738, 0]
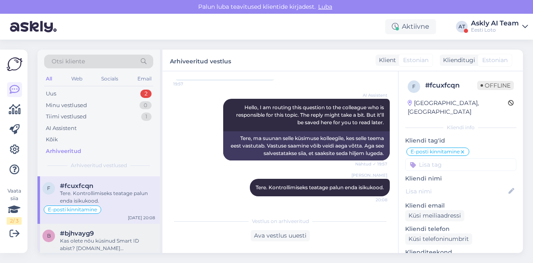
click at [136, 237] on div "Kas olete nõu küsinud Smart ID abist? help.ee@smart-id.com" at bounding box center [107, 244] width 95 height 15
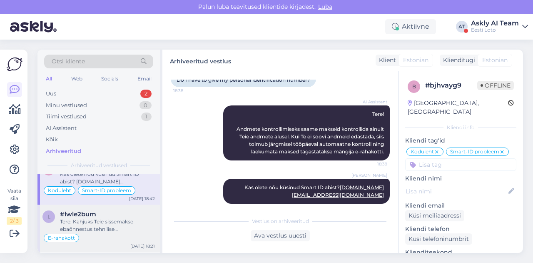
scroll to position [1805, 0]
click at [110, 210] on div "#lwle2bum" at bounding box center [107, 213] width 95 height 7
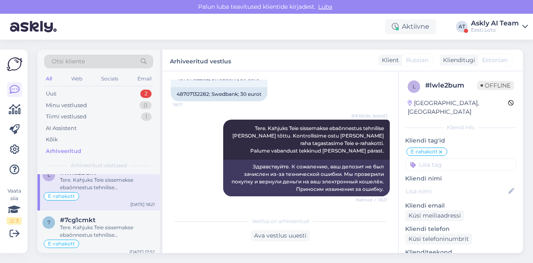
scroll to position [1847, 0]
click at [130, 223] on div "Tere. Kahjuks Teie sissemakse ebaõnnestus tehnilise tõrke tõttu. Kontrollisime …" at bounding box center [107, 230] width 95 height 15
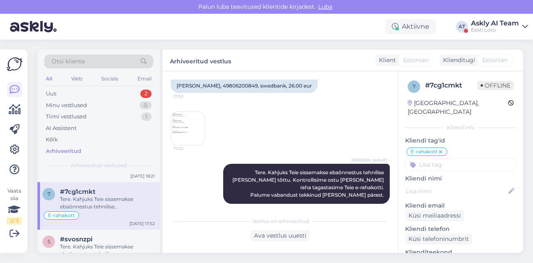
scroll to position [1875, 0]
click at [129, 212] on div "7 #7cg1cmkt Tere. Kahjuks Teie sissemakse ebaõnnestus tehnilise tõrke tõttu. Ko…" at bounding box center [98, 204] width 122 height 47
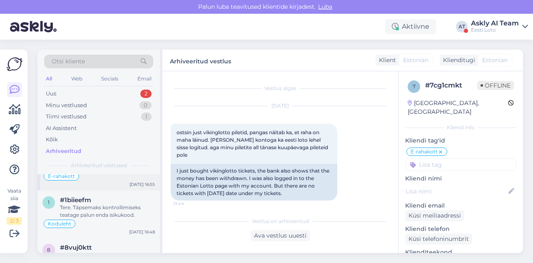
scroll to position [1960, 0]
click at [110, 219] on div "Koduleht" at bounding box center [98, 224] width 112 height 10
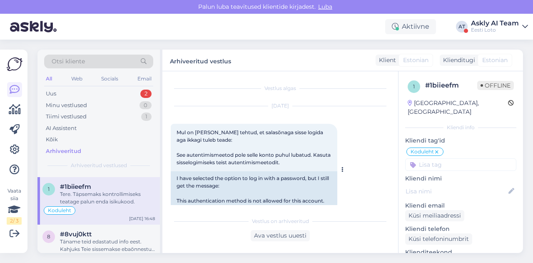
scroll to position [0, 0]
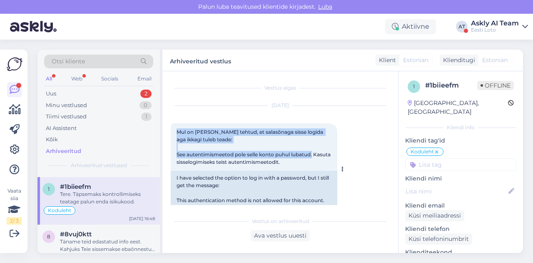
drag, startPoint x: 177, startPoint y: 131, endPoint x: 324, endPoint y: 151, distance: 148.8
click at [324, 151] on div "Mul on vastav valik tehtud, et salasõnaga sisse logida aga ikkagi tuleb teade: …" at bounding box center [254, 146] width 167 height 47
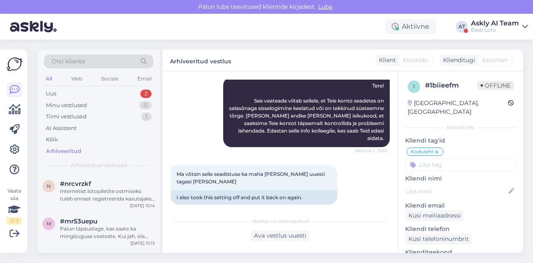
scroll to position [208, 0]
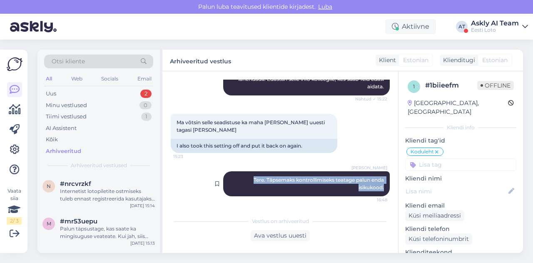
drag, startPoint x: 234, startPoint y: 180, endPoint x: 383, endPoint y: 190, distance: 149.0
click at [383, 190] on div "Kadri Klink Tere. Täpsemaks kontrollimiseks teatage palun enda isikukood. 16:48" at bounding box center [306, 183] width 167 height 25
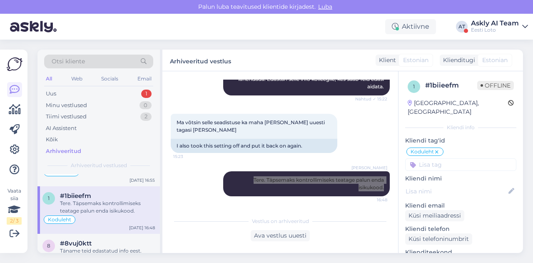
scroll to position [2003, 0]
click at [98, 233] on div "8 #8vuj0ktt Täname teid edastatud info eest. Kahjuks Teie sissemakse ebaõnnestu…" at bounding box center [98, 256] width 122 height 47
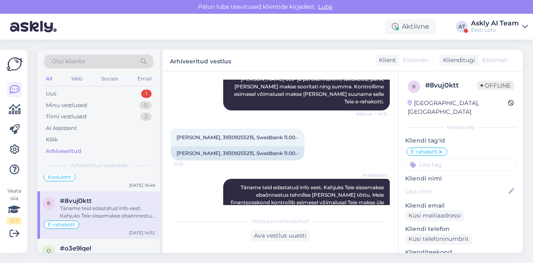
scroll to position [2045, 0]
click at [97, 244] on div "#o3e9lqel" at bounding box center [107, 247] width 95 height 7
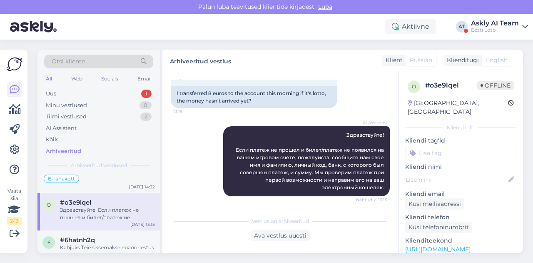
scroll to position [2091, 0]
click at [94, 243] on div "Kahjuks Teie sissemakse ebaõnnestus tehnilise tõrke tõttu. Kontrollisime ostu ü…" at bounding box center [107, 250] width 95 height 15
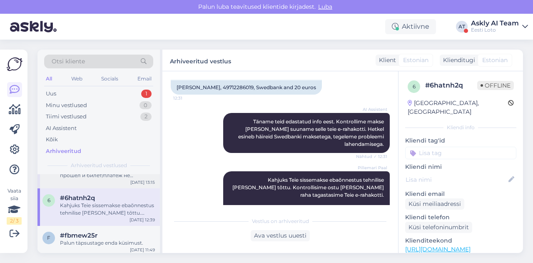
scroll to position [2141, 0]
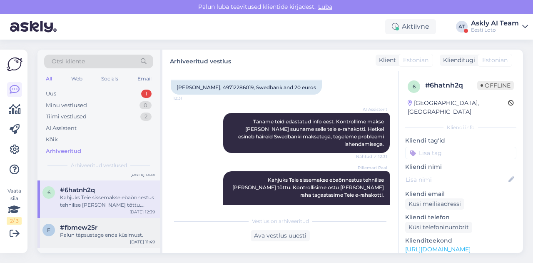
click at [119, 224] on div "#fbmew25r" at bounding box center [107, 227] width 95 height 7
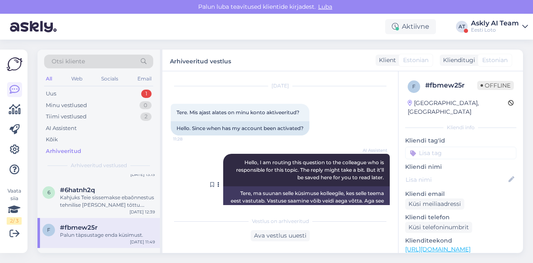
scroll to position [19, 0]
click at [115, 218] on div "f #fbmew25r Palun täpsustage enda küsimust. Aug 11 11:49" at bounding box center [98, 233] width 122 height 30
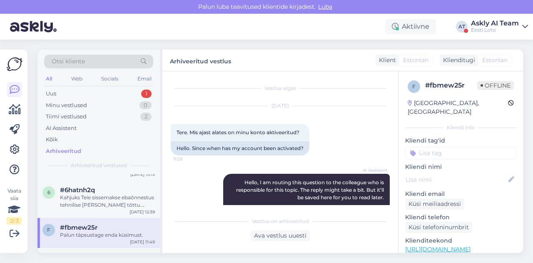
scroll to position [2157, 0]
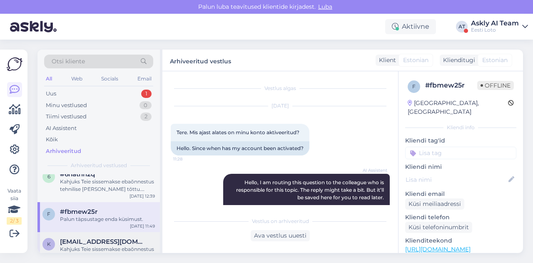
click at [95, 238] on span "kushner19071979@gmail.com" at bounding box center [103, 241] width 87 height 7
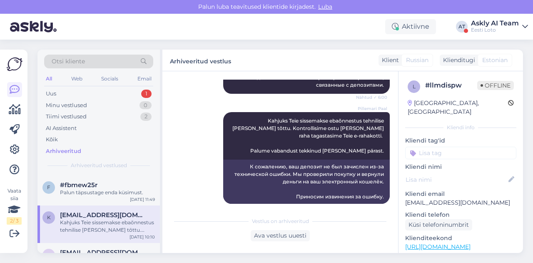
scroll to position [2195, 0]
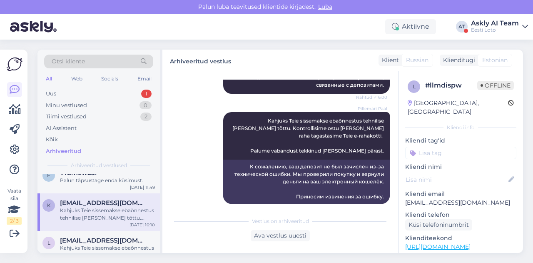
click at [95, 244] on div "Kahjuks Teie sissemakse ebaõnnestus tehnilise tõrke tõttu. Kontrollisime ostu ü…" at bounding box center [107, 251] width 95 height 15
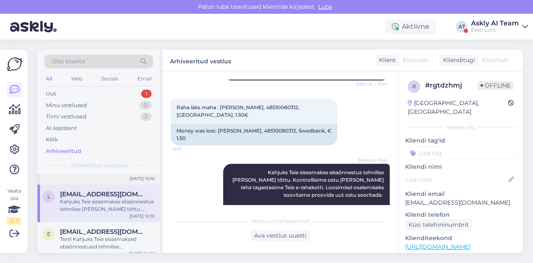
scroll to position [2243, 0]
click at [95, 234] on div "Tere! Kahjuks Teie sissemaksed ebaõnnestusid tehnilise tõrke tõttu. Kontrollisi…" at bounding box center [107, 241] width 95 height 15
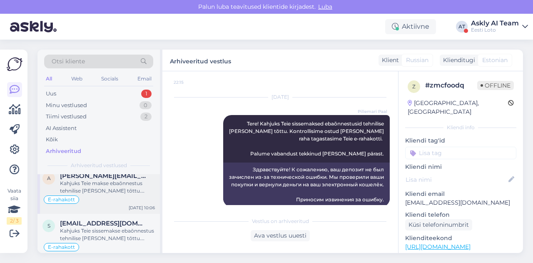
scroll to position [2338, 0]
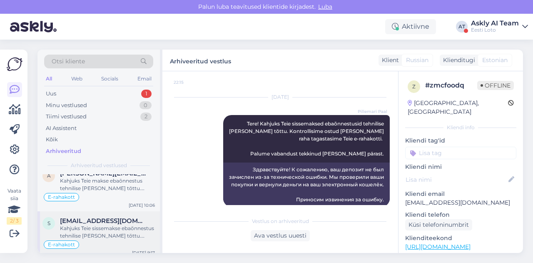
click at [100, 228] on div "Kahjuks Teie sissemakse ebaõnnestus tehnilise tõrke tõttu. Kontrollisime ostu ü…" at bounding box center [107, 232] width 95 height 15
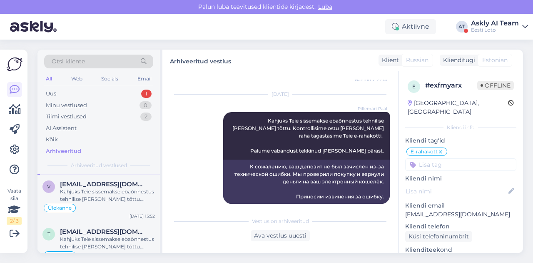
scroll to position [2422, 0]
click at [100, 235] on div "Kahjuks Teie sissemakse ebaõnnestus tehnilise tõrke tõttu. Kontrollisime ostu ü…" at bounding box center [107, 242] width 95 height 15
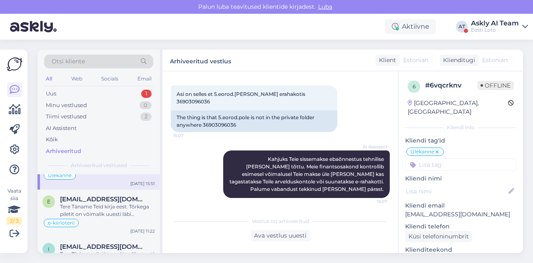
scroll to position [2501, 0]
click at [111, 204] on div "Tere Täname Teid kirja eest. Tõrkega piletit on võimalik uuesti läbi mängida, v…" at bounding box center [107, 211] width 95 height 15
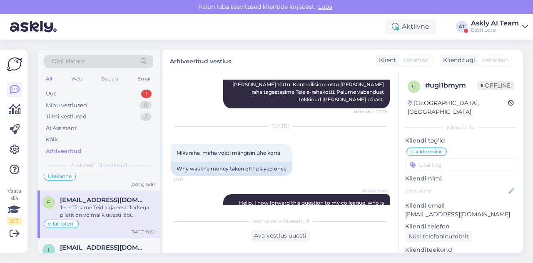
scroll to position [325, 0]
drag, startPoint x: 177, startPoint y: 123, endPoint x: 287, endPoint y: 122, distance: 110.0
click at [287, 144] on div "Miks raha maha võeti mängisin ühe korra 21:07" at bounding box center [232, 152] width 122 height 17
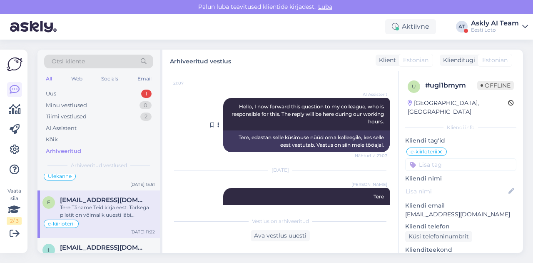
click at [293, 188] on div "Tatjana Allikas Tere Täname Teid kirja eest. Tõrkega piletit on võimalik uuesti…" at bounding box center [306, 245] width 167 height 115
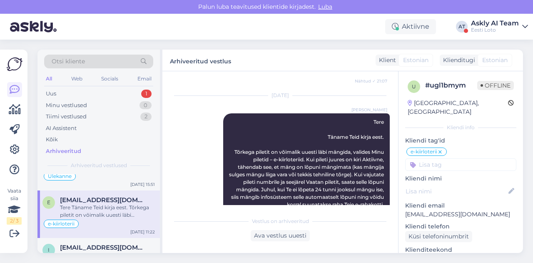
scroll to position [497, 0]
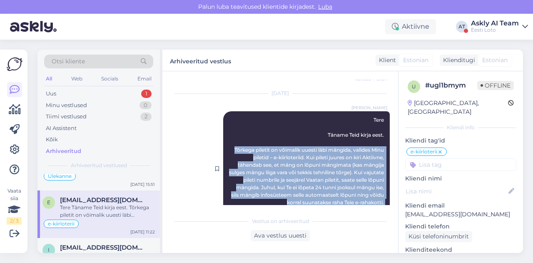
drag, startPoint x: 225, startPoint y: 119, endPoint x: 382, endPoint y: 186, distance: 170.9
click at [382, 186] on div "Tatjana Allikas Tere Täname Teid kirja eest. Tõrkega piletit on võimalik uuesti…" at bounding box center [306, 168] width 167 height 115
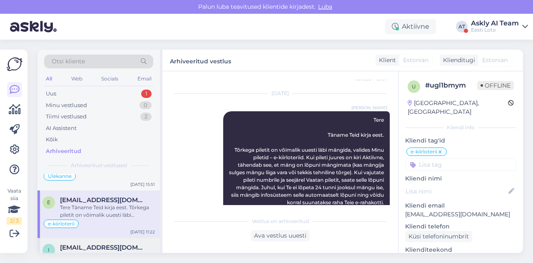
click at [112, 251] on div "Tere Tõrkega piletit on võimalik uuesti läbi mängida, valides Minu piletid – e-…" at bounding box center [107, 258] width 95 height 15
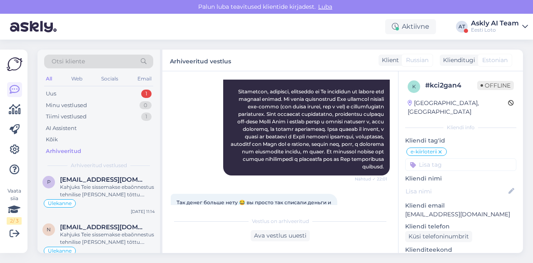
scroll to position [2704, 0]
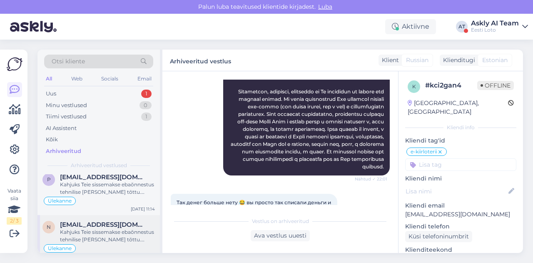
click at [107, 221] on span "nabiaggi@bluewin.ch" at bounding box center [103, 224] width 87 height 7
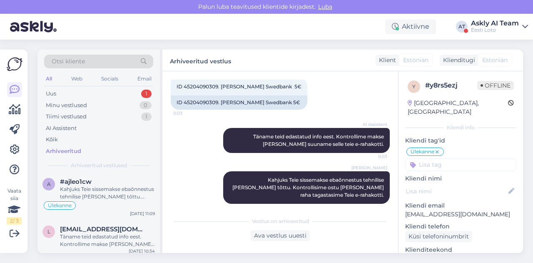
scroll to position [2797, 0]
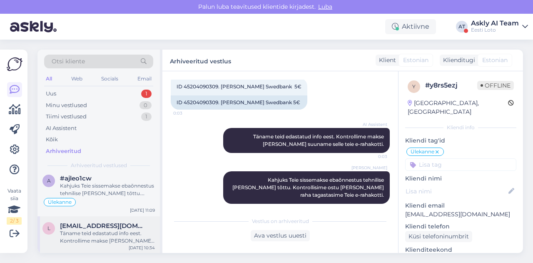
click at [106, 222] on span "liivided@gmail.com" at bounding box center [103, 225] width 87 height 7
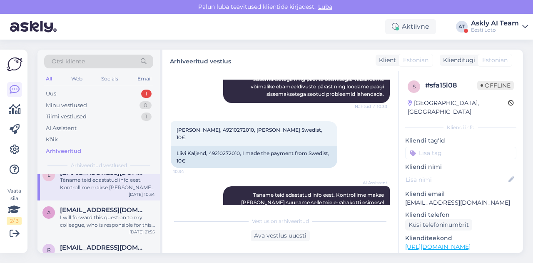
scroll to position [2851, 0]
click at [105, 213] on div "I will forward this question to my colleague, who is responsible for this. The …" at bounding box center [107, 220] width 95 height 15
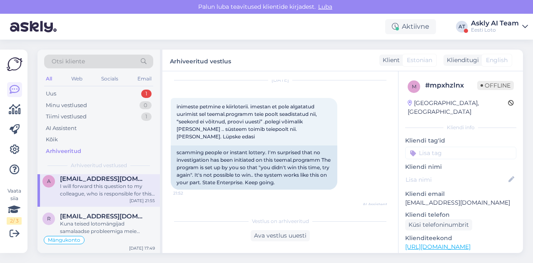
scroll to position [26, 0]
click at [116, 220] on div "Kuna teised lotomängijad samalaadse probleemiga meie poole pöördunud ei ole, on…" at bounding box center [107, 227] width 95 height 15
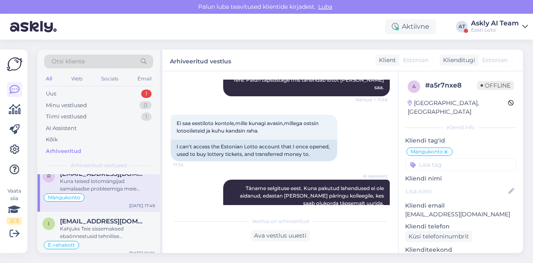
scroll to position [2926, 0]
click at [106, 224] on div "Kahjuks Teie sissemaksed ebaõnnestusid tehnilise tõrke tõttu. Meie finantsosako…" at bounding box center [107, 231] width 95 height 15
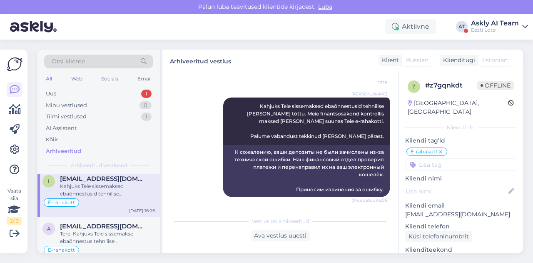
scroll to position [2967, 0]
click at [106, 230] on div "Tere. Kahjuks Teie sissemakse ebaõnnestus tehnilise tõrke tõttu. Kontrollisime …" at bounding box center [107, 237] width 95 height 15
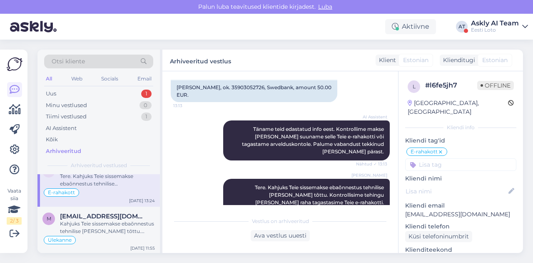
scroll to position [3024, 0]
click at [106, 220] on div "Kahjuks Teie sissemakse ebaõnnestus tehnilise tõrke tõttu. Kontrollisime ostu ü…" at bounding box center [107, 227] width 95 height 15
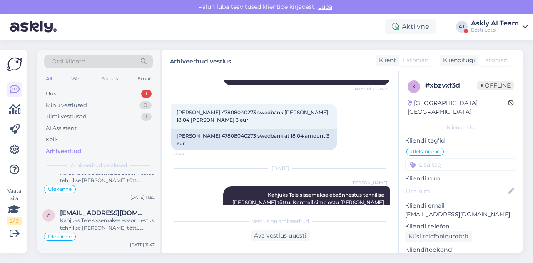
scroll to position [3171, 0]
click at [98, 256] on span "jyri.parnik@gmail.com" at bounding box center [103, 259] width 87 height 7
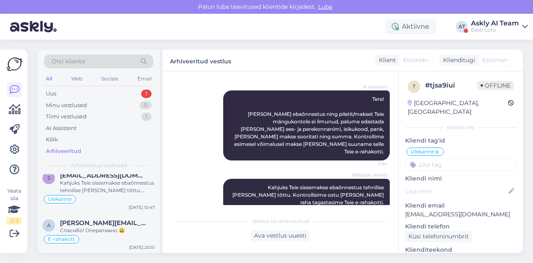
scroll to position [3350, 0]
click at [101, 234] on div "E-rahakott" at bounding box center [98, 239] width 112 height 10
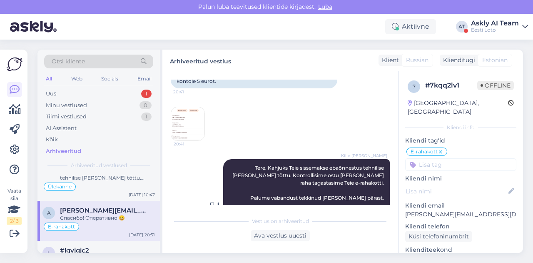
scroll to position [95, 0]
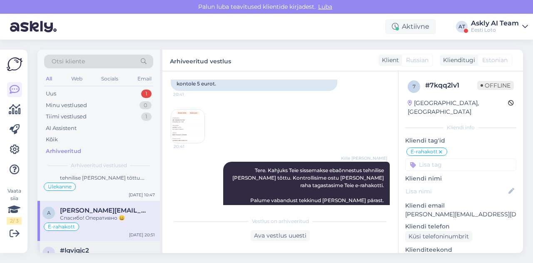
click at [100, 241] on div "l #lgvjgjc2 Kas te saaksite saata meile ekraanipildi vaatest, kus on näha kuida…" at bounding box center [98, 264] width 122 height 47
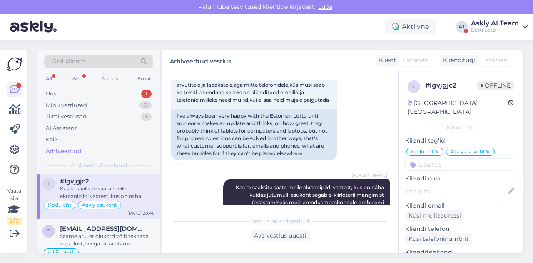
scroll to position [3433, 0]
click at [116, 224] on span "tonist19@gmail.com" at bounding box center [103, 227] width 87 height 7
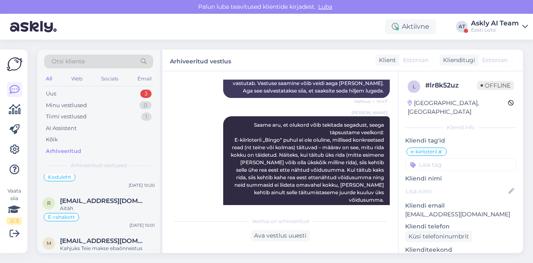
scroll to position [589, 0]
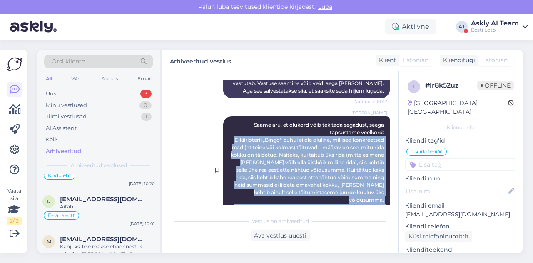
drag, startPoint x: 225, startPoint y: 125, endPoint x: 377, endPoint y: 192, distance: 167.1
click at [377, 192] on div "Kristiina Ilsis Laur Saame aru, et olukord võib tekitada segadust, seega täpsus…" at bounding box center [306, 169] width 167 height 107
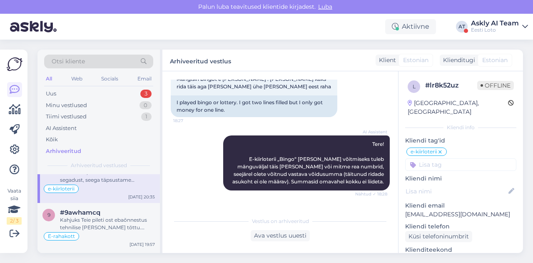
scroll to position [0, 0]
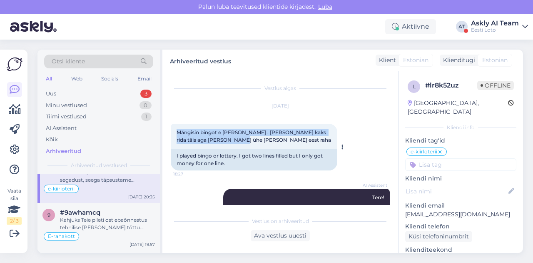
drag, startPoint x: 176, startPoint y: 132, endPoint x: 232, endPoint y: 142, distance: 56.6
click at [232, 142] on div "Mängisin bingot e lotona . Sain kaks rida täis aga sain vaid ühe rea eest raha …" at bounding box center [254, 136] width 167 height 25
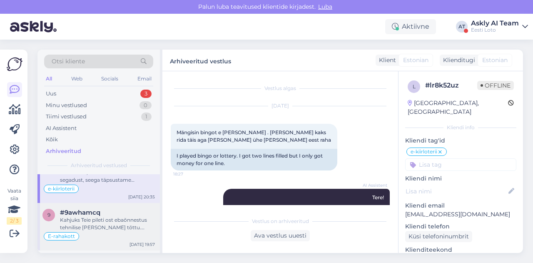
click at [88, 216] on div "Kahjuks Teie pileti ost ebaõnnestus tehnilise tõrke tõttu. Kontrollisime ostu ü…" at bounding box center [107, 223] width 95 height 15
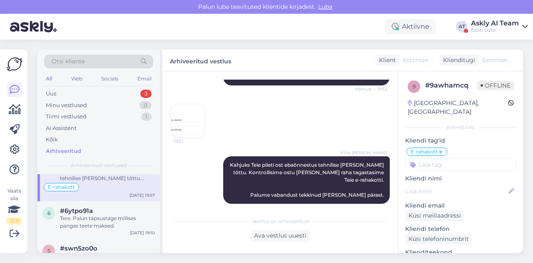
scroll to position [3546, 0]
click at [97, 213] on div "Tere. Palun täpsustage millises pangas teete maksed." at bounding box center [107, 220] width 95 height 15
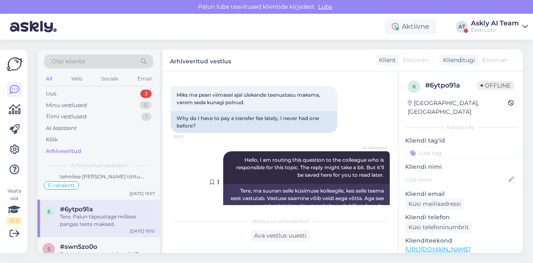
scroll to position [0, 0]
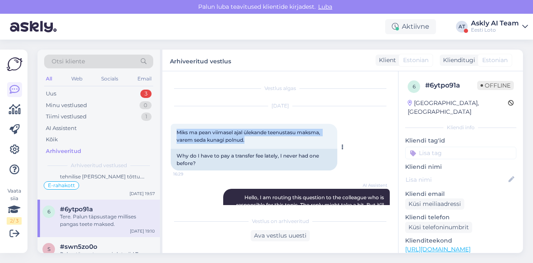
drag, startPoint x: 175, startPoint y: 132, endPoint x: 249, endPoint y: 143, distance: 74.5
click at [249, 143] on div "Miks ma pean viimasel ajal ülekande teenustasu maksma, varem seda kunagi polnud…" at bounding box center [254, 136] width 167 height 25
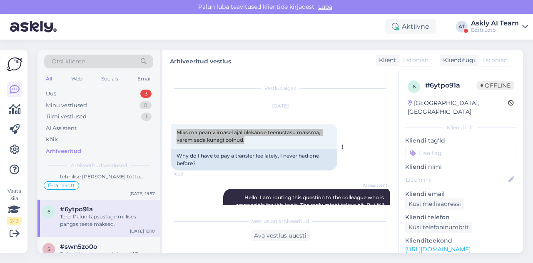
scroll to position [90, 0]
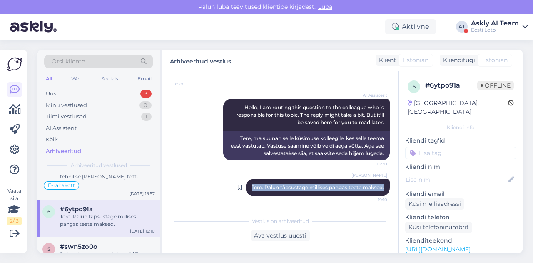
drag, startPoint x: 241, startPoint y: 188, endPoint x: 380, endPoint y: 192, distance: 138.8
click at [380, 192] on div "Tatjana Allikas Tere. Palun täpsustage millises pangas teete maksed. 19:10" at bounding box center [318, 187] width 144 height 17
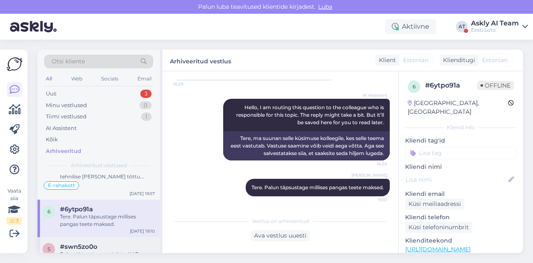
click at [88, 243] on span "#swn5zo0o" at bounding box center [78, 246] width 37 height 7
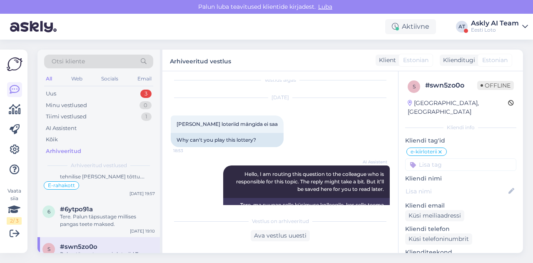
scroll to position [5, 0]
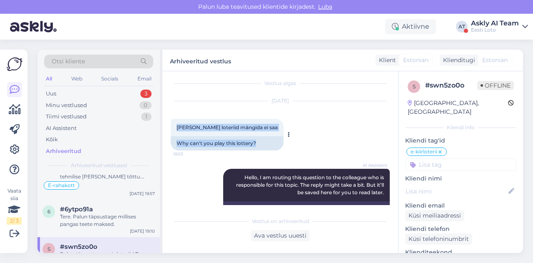
drag, startPoint x: 175, startPoint y: 126, endPoint x: 267, endPoint y: 125, distance: 91.7
click at [267, 125] on div "Miks seda loteriid mängida ei saa 18:53 Why can't you play this lottery?" at bounding box center [227, 135] width 113 height 32
click at [246, 125] on span "Miks seda loteriid mängida ei saa" at bounding box center [227, 127] width 101 height 6
drag, startPoint x: 177, startPoint y: 127, endPoint x: 261, endPoint y: 128, distance: 84.2
click at [261, 128] on div "Miks seda loteriid mängida ei saa 18:53" at bounding box center [227, 127] width 113 height 17
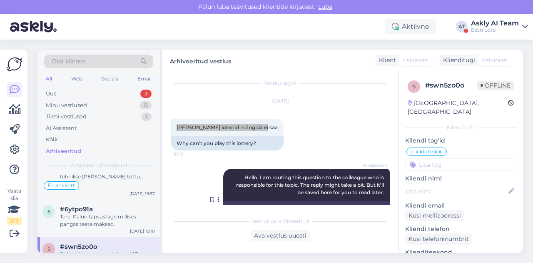
scroll to position [75, 0]
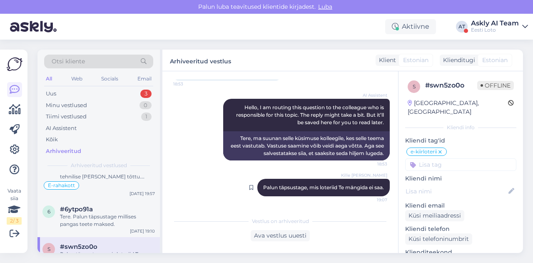
drag, startPoint x: 253, startPoint y: 185, endPoint x: 378, endPoint y: 192, distance: 125.6
click at [378, 192] on div "Kille Nevolihhin Palun täpsustage, mis loteriid Te mängida ei saa. 19:07" at bounding box center [323, 187] width 132 height 17
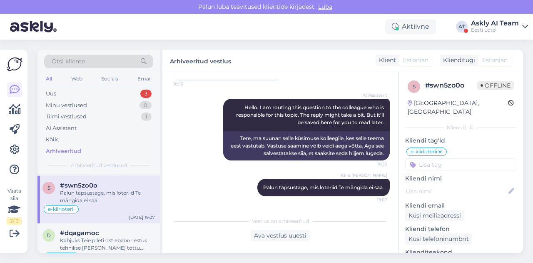
scroll to position [3625, 0]
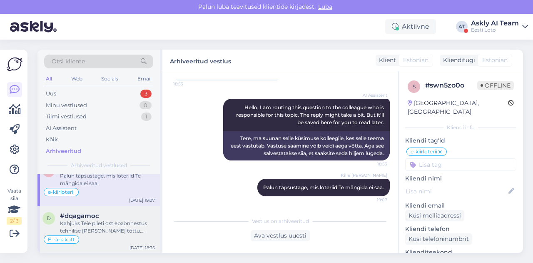
click at [117, 220] on div "Kahjuks Teie pileti ost ebaõnnestus tehnilise tõrke tõttu. Kontrollisime ostu ü…" at bounding box center [107, 227] width 95 height 15
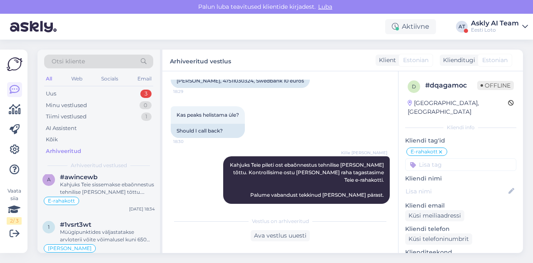
scroll to position [3713, 0]
click at [117, 219] on div "#1vsrt3wt" at bounding box center [107, 222] width 95 height 7
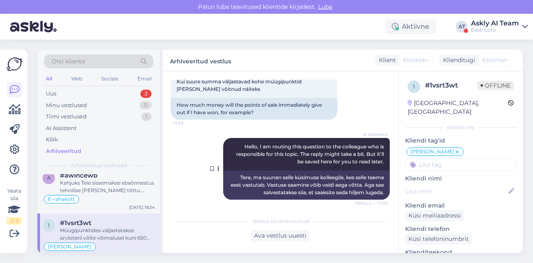
scroll to position [46, 0]
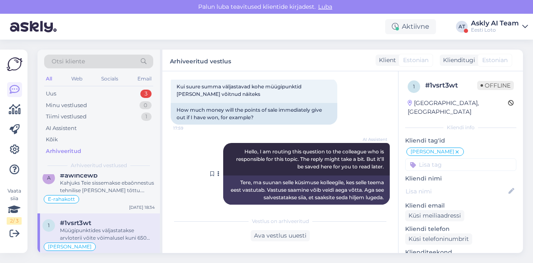
click at [257, 149] on span "Hello, I am routing this question to the colleague who is responsible for this …" at bounding box center [310, 158] width 149 height 21
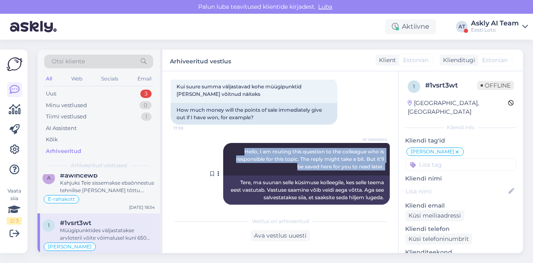
click at [257, 149] on span "Hello, I am routing this question to the colleague who is responsible for this …" at bounding box center [310, 158] width 149 height 21
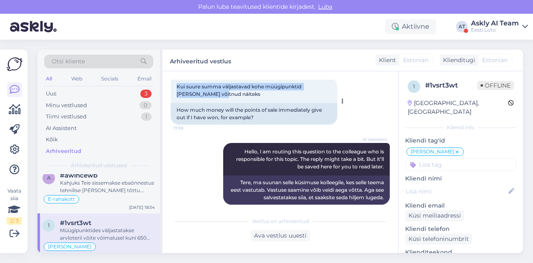
drag, startPoint x: 176, startPoint y: 86, endPoint x: 198, endPoint y: 95, distance: 23.2
click at [198, 95] on div "Kui suure summa väljastavad kohe müügipunktid kui olen võitnud näiteks 17:59" at bounding box center [254, 90] width 167 height 25
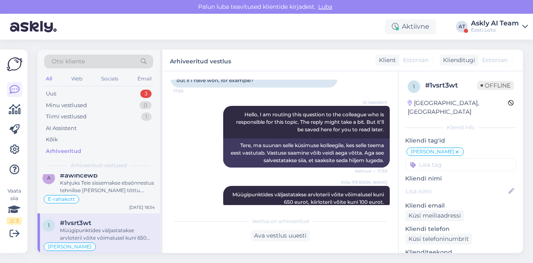
scroll to position [97, 0]
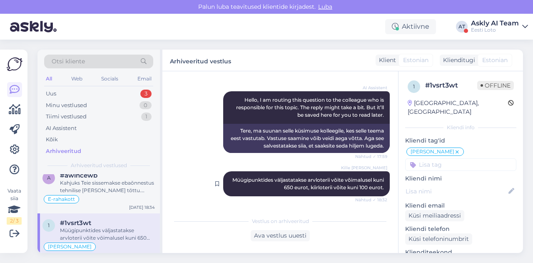
drag, startPoint x: 222, startPoint y: 180, endPoint x: 379, endPoint y: 187, distance: 156.4
click at [379, 187] on div "Kille Nevolihhin Müügipunktides väljastatakse arvloterii võite võimalusel kuni …" at bounding box center [306, 183] width 167 height 25
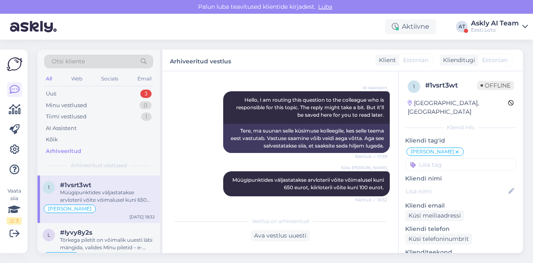
scroll to position [3757, 0]
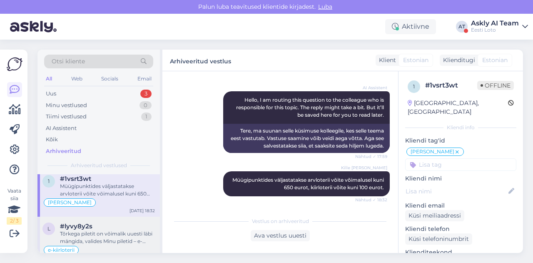
click at [90, 230] on div "Tõrkega piletit on võimalik uuesti läbi mängida, valides Minu piletid – e-kiirl…" at bounding box center [107, 237] width 95 height 15
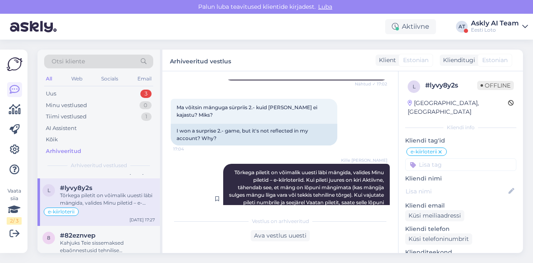
scroll to position [201, 0]
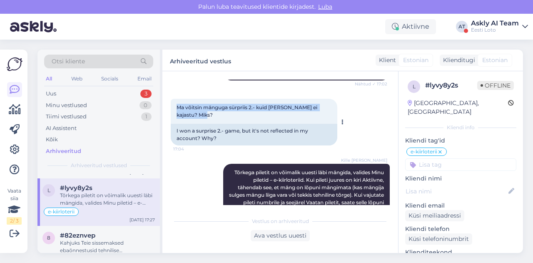
drag, startPoint x: 177, startPoint y: 112, endPoint x: 204, endPoint y: 123, distance: 29.6
click at [204, 123] on div "Ma võitsin mänguga sürpriis 2.- kuid seda kontol ei kajastu? Miks? 17:04" at bounding box center [254, 111] width 167 height 25
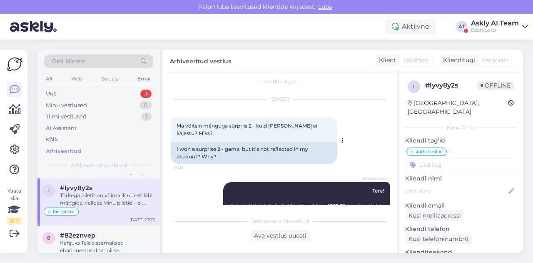
scroll to position [6, 0]
click at [121, 232] on div "#82eznvep" at bounding box center [107, 235] width 95 height 7
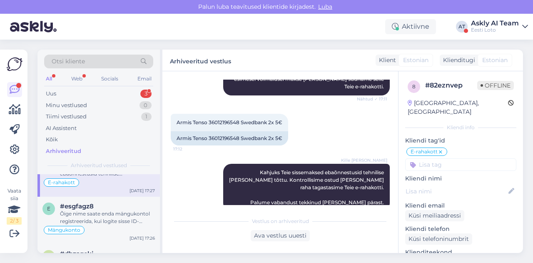
scroll to position [3873, 0]
click at [108, 208] on div "Õige nime saate enda mängukontol registreerida, kui logite sisse ID-kaardi, Sma…" at bounding box center [107, 215] width 95 height 15
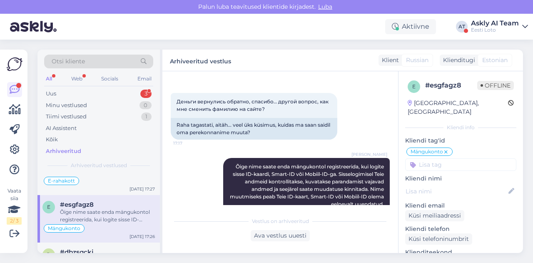
scroll to position [334, 0]
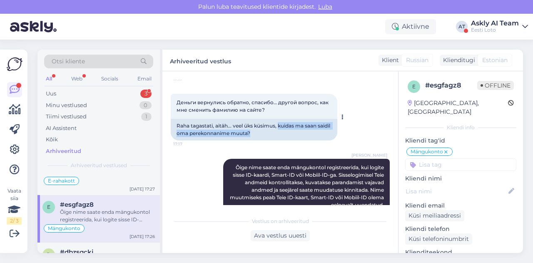
drag, startPoint x: 279, startPoint y: 117, endPoint x: 280, endPoint y: 127, distance: 9.7
click at [280, 127] on div "Raha tagastati, aitäh... veel üks küsimus, kuidas ma saan saidil oma perekonnan…" at bounding box center [254, 130] width 167 height 22
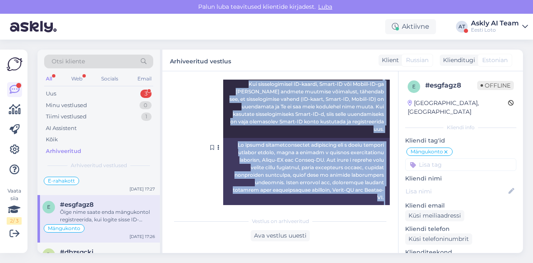
scroll to position [498, 0]
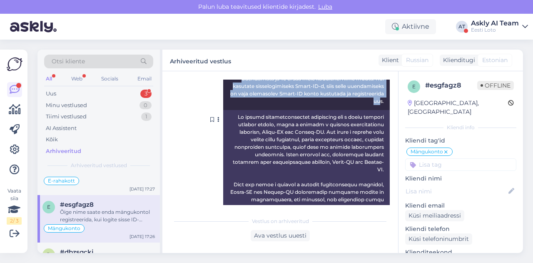
drag, startPoint x: 227, startPoint y: 130, endPoint x: 381, endPoint y: 100, distance: 156.4
click at [381, 100] on div "Tatjana Allikas Õige nime saate enda mängukontol registreerida, kui logite siss…" at bounding box center [306, 52] width 167 height 115
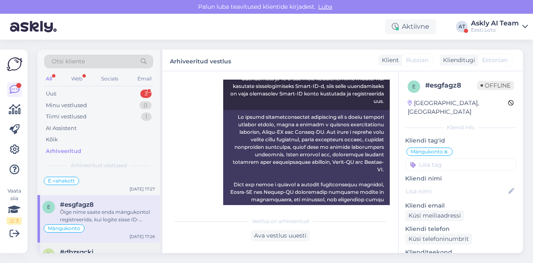
click at [86, 256] on div "Kahjuks ei ole meil kohest lahendust, kuid meie lähiaja prioriteet on kogu kasu…" at bounding box center [107, 263] width 95 height 15
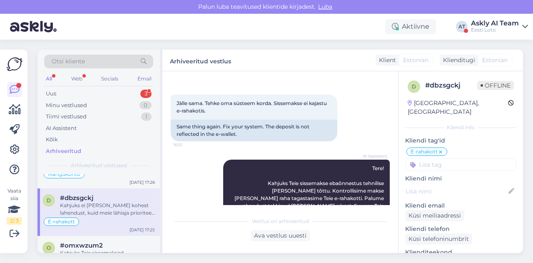
scroll to position [3948, 0]
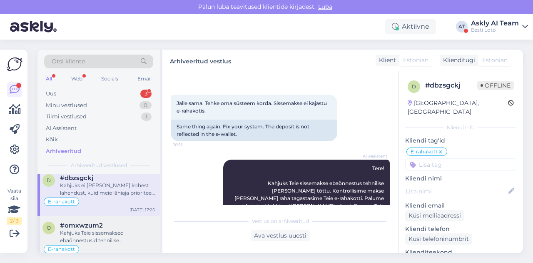
click at [130, 229] on div "Kahjuks Teie sissemaksed ebaõnnestusid tehnilise tõrke tõttu. Kontrollisime ost…" at bounding box center [107, 236] width 95 height 15
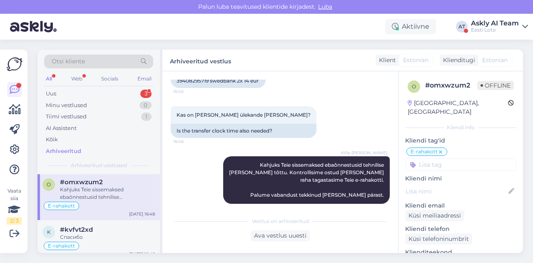
scroll to position [3994, 0]
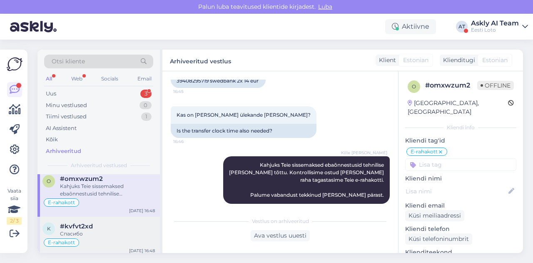
click at [125, 237] on div "E-rahakott" at bounding box center [98, 242] width 112 height 10
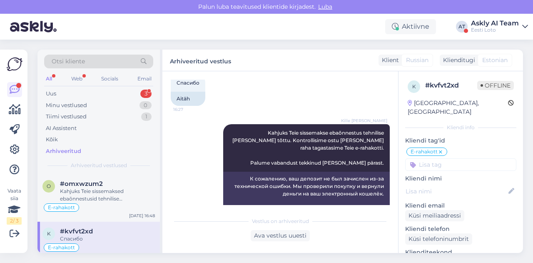
scroll to position [4023, 0]
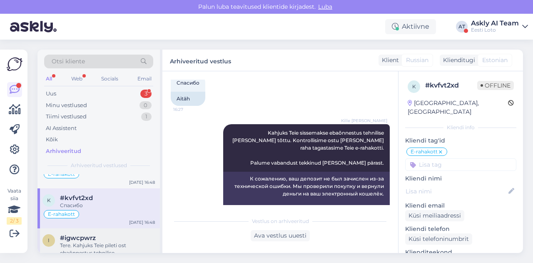
click at [104, 242] on div "Tere. Kahjuks Teie pileti ost ebaõnnestus tehnilise tõrke tõttu. Kontrollisime …" at bounding box center [107, 249] width 95 height 15
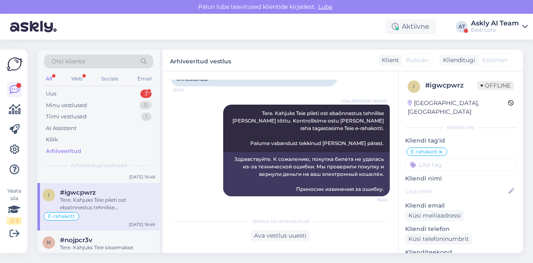
scroll to position [4078, 0]
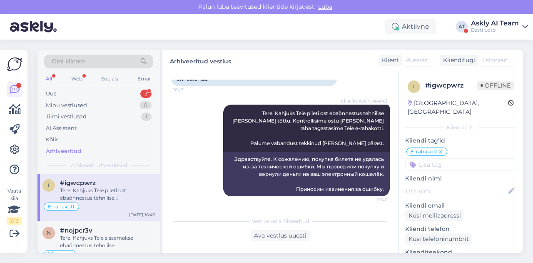
click at [104, 234] on div "Tere. Kahjuks Teie sissemakse ebaõnnestus tehnilise tõrke tõttu. Kontrollisime …" at bounding box center [107, 241] width 95 height 15
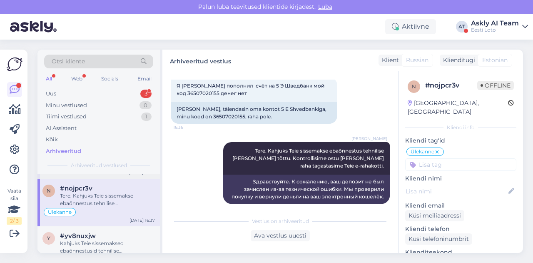
scroll to position [4135, 0]
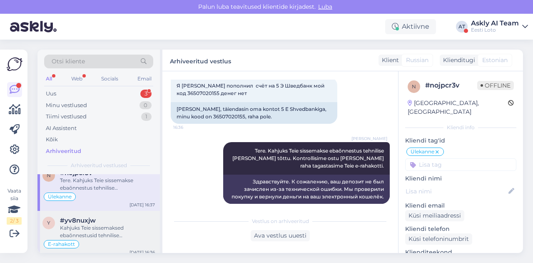
click at [105, 224] on div "Kahjuks Teie sissemaksed ebaõnnestusid tehnilise tõrke tõttu. Kontrollisime ost…" at bounding box center [107, 231] width 95 height 15
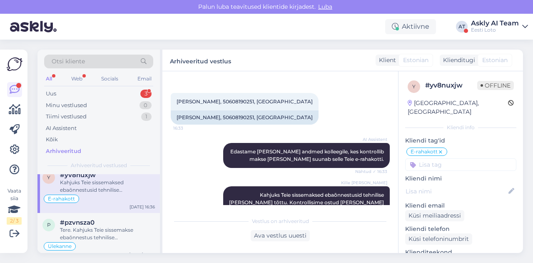
scroll to position [4183, 0]
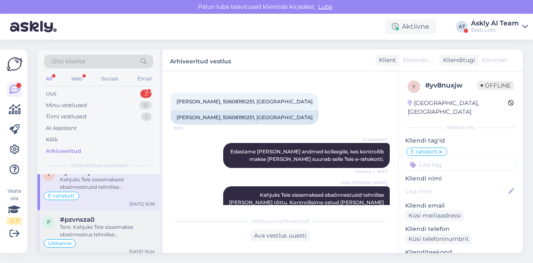
click at [101, 223] on div "Tere. Kahjuks Teie sissemakse ebaõnnestus tehnilise tõrke tõttu. Kontrollisime …" at bounding box center [107, 230] width 95 height 15
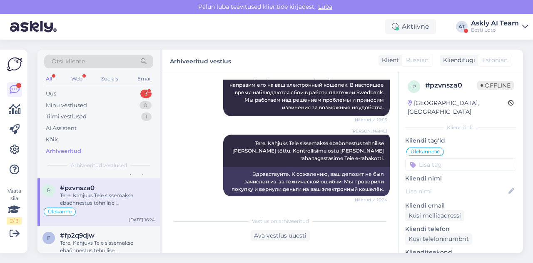
scroll to position [4213, 0]
click at [100, 234] on div "#fp2q9djw" at bounding box center [107, 237] width 95 height 7
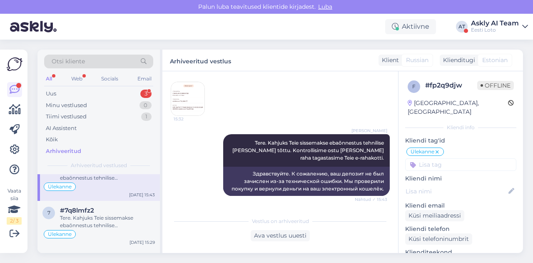
scroll to position [4289, 0]
click at [106, 212] on div "Tere. Kahjuks Teie sissemakse ebaõnnestus tehnilise tõrke tõttu. Kontrollisime …" at bounding box center [107, 219] width 95 height 15
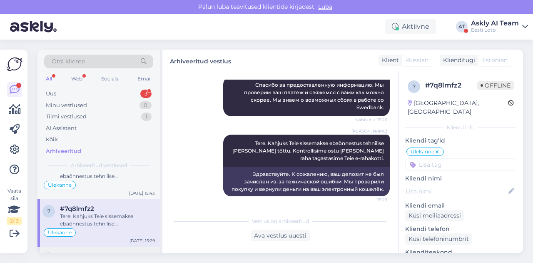
click at [96, 252] on div "#a2y6zmpt" at bounding box center [107, 255] width 95 height 7
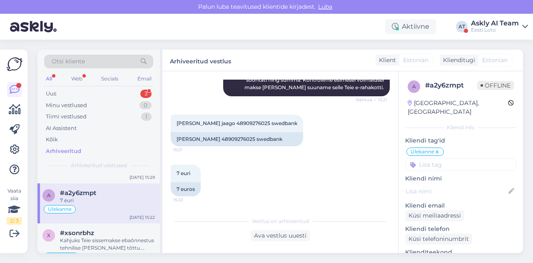
scroll to position [4353, 0]
click at [106, 236] on div "Kahjuks Teie sissemakse ebaõnnestus tehnilise tõrke tõttu. Kontrollisime ostu ü…" at bounding box center [107, 243] width 95 height 15
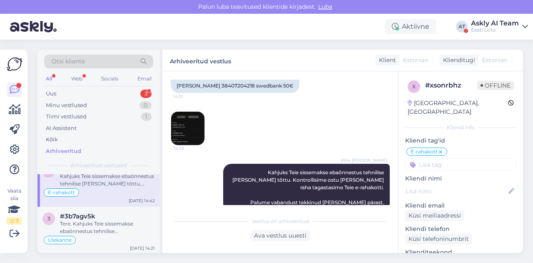
scroll to position [4419, 0]
click at [109, 232] on div "Ülekanne" at bounding box center [98, 237] width 112 height 10
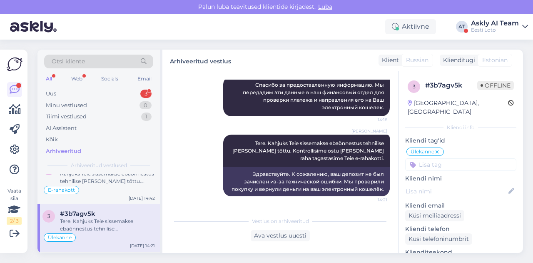
click at [102, 257] on span "reilinen@gmail.com" at bounding box center [103, 260] width 87 height 7
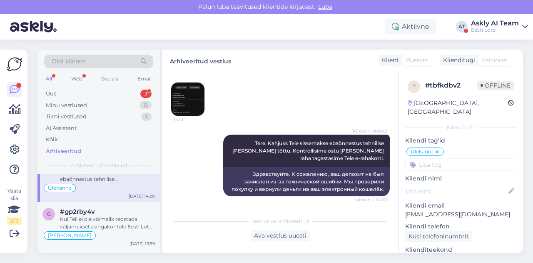
scroll to position [4517, 0]
click at [106, 215] on div "Kui Teil ei ole võimalik teostada väljamakset pangakontole Eesti Loto lehel, sa…" at bounding box center [107, 222] width 95 height 15
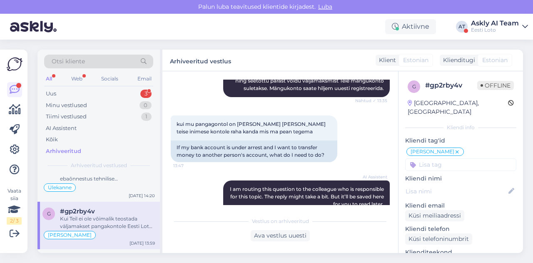
scroll to position [132, 0]
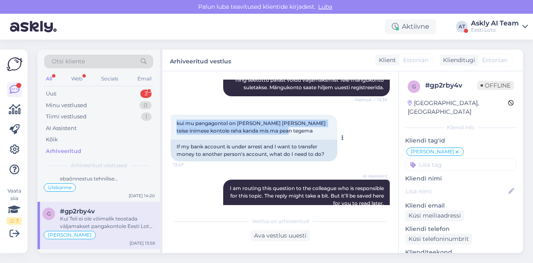
drag, startPoint x: 177, startPoint y: 123, endPoint x: 300, endPoint y: 132, distance: 123.2
click at [300, 132] on div "kui mu pangagontol on arest peal ja tahan teise inimese kontole raha kanda mis …" at bounding box center [254, 127] width 167 height 25
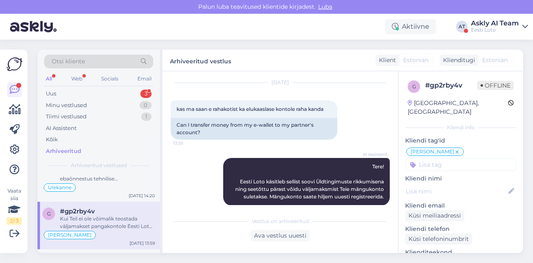
scroll to position [24, 0]
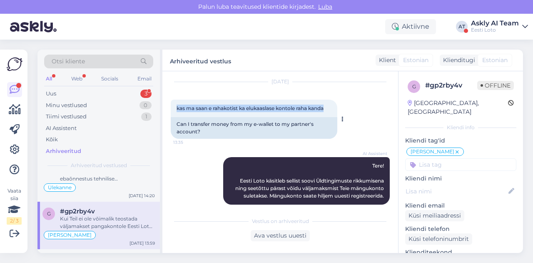
drag, startPoint x: 176, startPoint y: 105, endPoint x: 333, endPoint y: 111, distance: 157.2
click at [333, 111] on div "kas ma saan e rahakotist ka elukaaslase kontole raha kanda 13:35" at bounding box center [254, 108] width 167 height 17
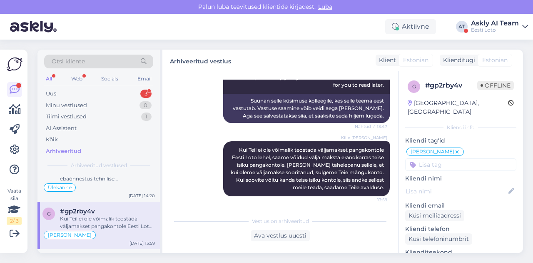
scroll to position [251, 0]
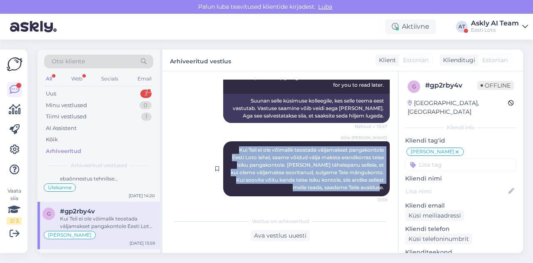
drag, startPoint x: 230, startPoint y: 148, endPoint x: 379, endPoint y: 187, distance: 154.5
click at [379, 187] on div "Kille Nevolihhin Kui Teil ei ole võimalik teostada väljamakset pangakontole Ees…" at bounding box center [306, 168] width 167 height 55
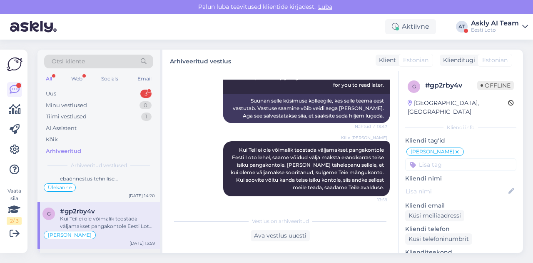
click at [113, 255] on div "#efayzqsa" at bounding box center [107, 258] width 95 height 7
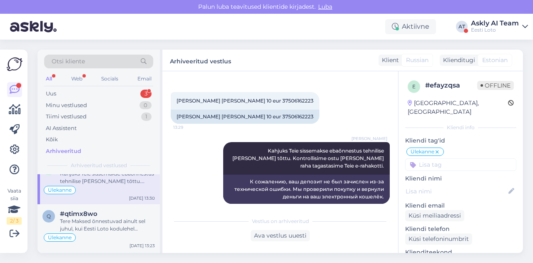
scroll to position [4615, 0]
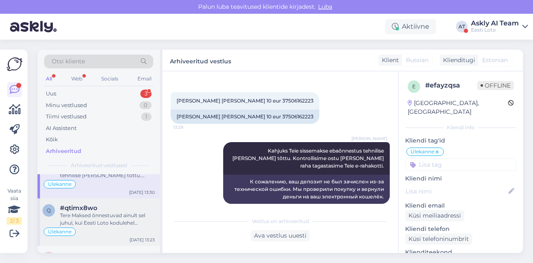
click at [111, 227] on div "Ülekanne" at bounding box center [98, 232] width 112 height 10
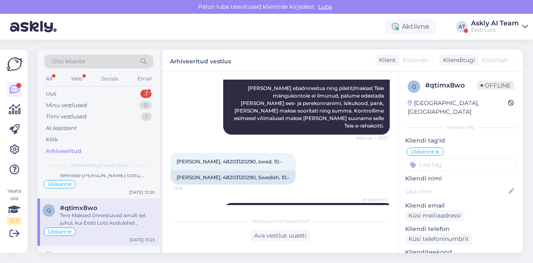
scroll to position [107, 0]
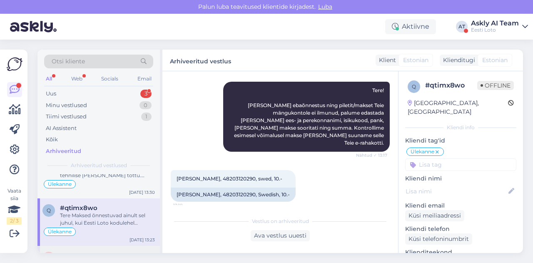
click at [106, 252] on div "#s3cbtuzm" at bounding box center [107, 255] width 95 height 7
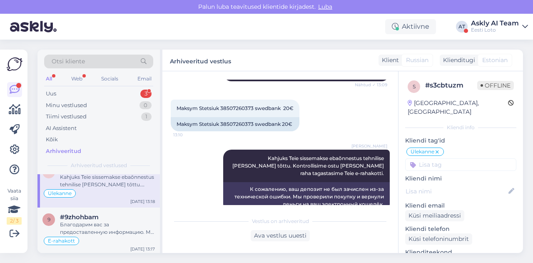
scroll to position [4702, 0]
click at [121, 220] on div "Благодарим вас за предоставленную информацию. Мы передадим эти данные в наш фин…" at bounding box center [107, 227] width 95 height 15
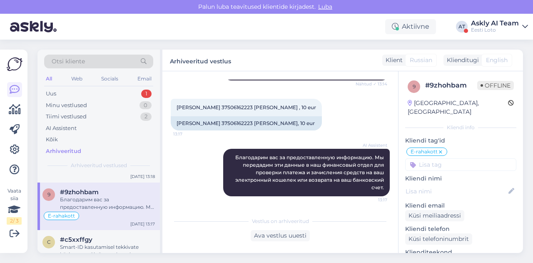
scroll to position [4771, 0]
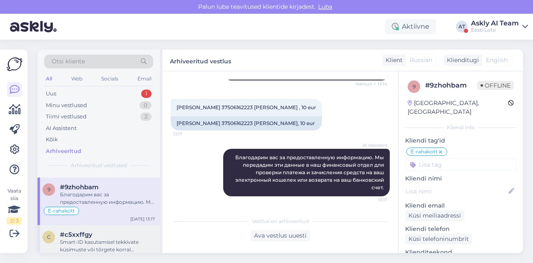
click at [112, 238] on div "Smart-ID kasutamisel tekkivate küsimuste või tõrgete korral soovitame pöörduda …" at bounding box center [107, 245] width 95 height 15
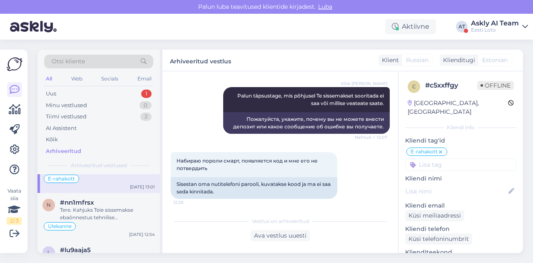
scroll to position [4852, 0]
click at [104, 205] on div "Tere. Kahjuks Teie sissemakse ebaõnnestus tehnilise tõrke tõttu. Kontrollisime …" at bounding box center [107, 212] width 95 height 15
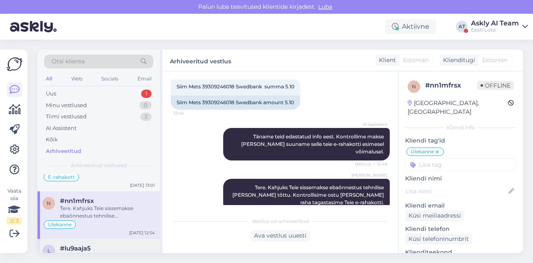
click at [108, 252] on div "Täname teid edastatud info eest. Kontrollime makse üle ja suuname selle Teie e-…" at bounding box center [107, 259] width 95 height 15
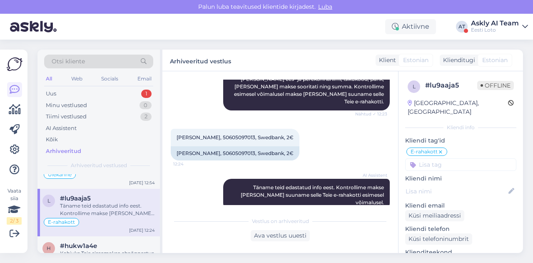
scroll to position [4903, 0]
click at [108, 249] on div "Kahjuks Teie sissemakse ebaõnnestus tehnilise tõrke tõttu. Kontrollisime ostu ü…" at bounding box center [107, 256] width 95 height 15
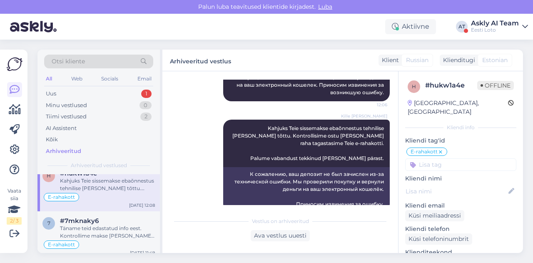
scroll to position [4974, 0]
click at [121, 218] on div "#7mknaky6" at bounding box center [107, 221] width 95 height 7
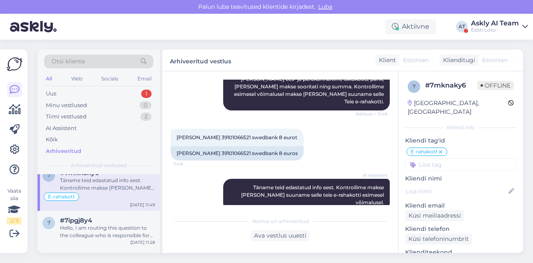
scroll to position [5023, 0]
click at [117, 224] on div "Hello, I am routing this question to the colleague who is responsible for this …" at bounding box center [107, 231] width 95 height 15
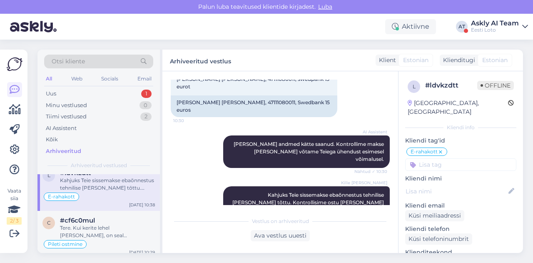
scroll to position [5108, 0]
click at [112, 223] on div "Tere. Kui kerite lehel alla poole, on seal sinine nupp "Ostan pileti"." at bounding box center [107, 230] width 95 height 15
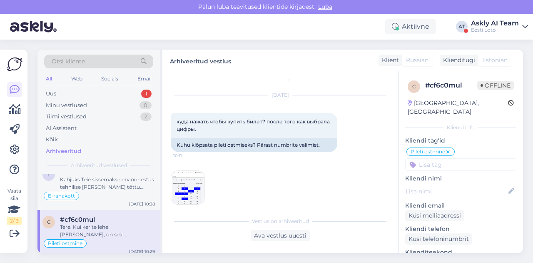
scroll to position [13, 0]
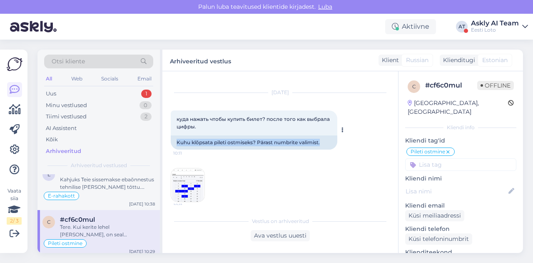
drag, startPoint x: 177, startPoint y: 141, endPoint x: 338, endPoint y: 141, distance: 161.6
click at [337, 141] on div "куда нажать чтобы купить билет? после того как выбрала цифры. 10:11 Kuhu klõpsa…" at bounding box center [254, 129] width 167 height 39
click at [188, 189] on img at bounding box center [187, 184] width 33 height 33
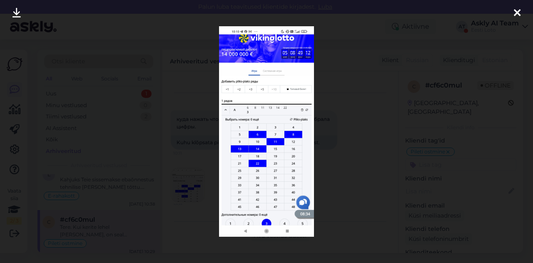
click at [341, 171] on div at bounding box center [266, 131] width 533 height 263
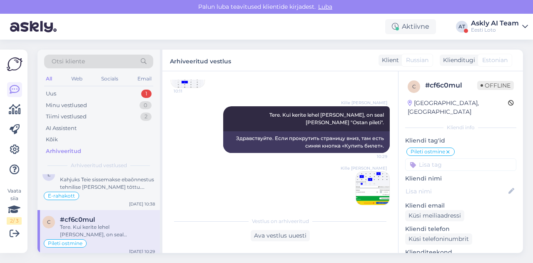
scroll to position [136, 0]
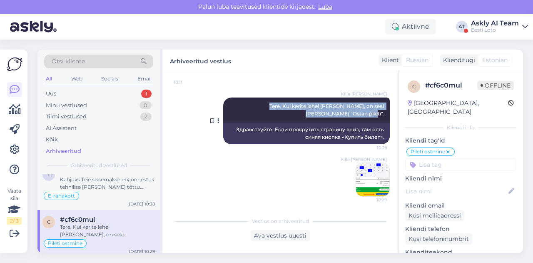
drag, startPoint x: 229, startPoint y: 105, endPoint x: 380, endPoint y: 118, distance: 151.4
click at [380, 118] on div "Kille Nevolihhin Tere. Kui kerite lehel alla poole, on seal sinine nupp "Ostan …" at bounding box center [306, 109] width 167 height 25
click at [356, 170] on img at bounding box center [372, 179] width 33 height 33
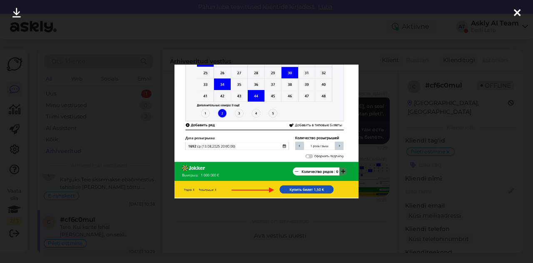
click at [367, 170] on div at bounding box center [266, 131] width 533 height 263
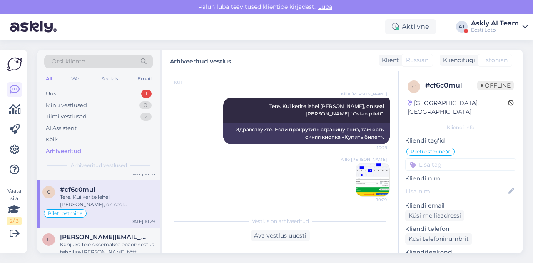
scroll to position [5146, 0]
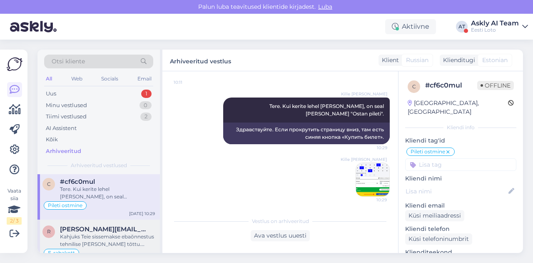
click at [122, 233] on div "Kahjuks Teie sissemakse ebaõnnestus tehnilise tõrke tõttu. Kontrollisime ostu ü…" at bounding box center [107, 240] width 95 height 15
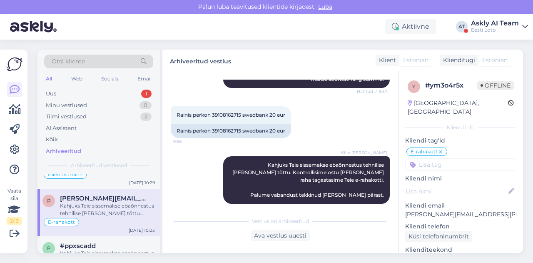
scroll to position [5179, 0]
click at [108, 240] on div "#ppxscadd" at bounding box center [107, 243] width 95 height 7
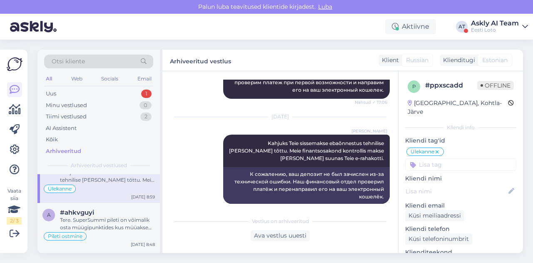
scroll to position [5266, 0]
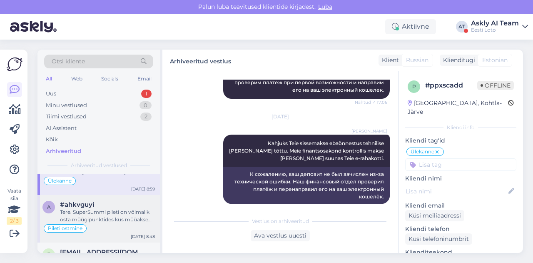
click at [115, 223] on div "Pileti ostmine" at bounding box center [98, 228] width 112 height 10
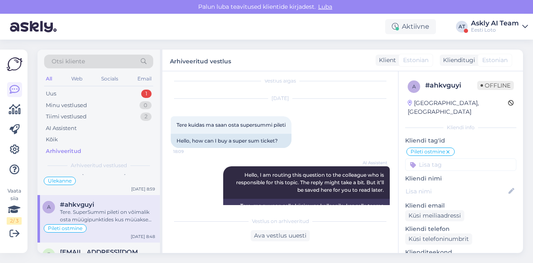
scroll to position [7, 0]
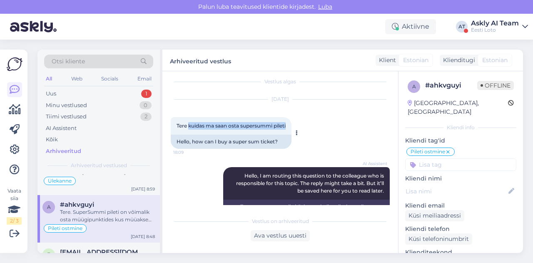
drag, startPoint x: 189, startPoint y: 124, endPoint x: 291, endPoint y: 121, distance: 101.7
click at [291, 121] on div "Tere kuidas ma saan osta supersummi pileti 18:09" at bounding box center [231, 125] width 121 height 17
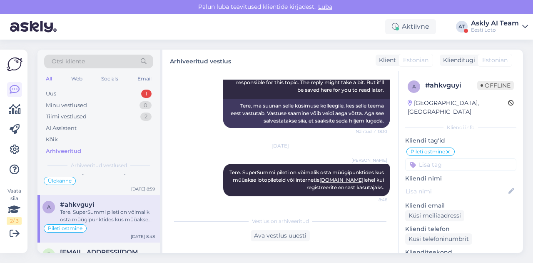
drag, startPoint x: 227, startPoint y: 171, endPoint x: 388, endPoint y: 190, distance: 162.4
click at [388, 190] on div "Vestlus algas Aug 7 2025 Tere kuidas ma saan osta supersummi pileti 18:09 Hello…" at bounding box center [284, 142] width 227 height 125
click at [79, 256] on div "Tere. Kahjuks Teie sissemakse ebaõnnestus tehnilise tõrke tõttu. Kontrollisime …" at bounding box center [107, 263] width 95 height 15
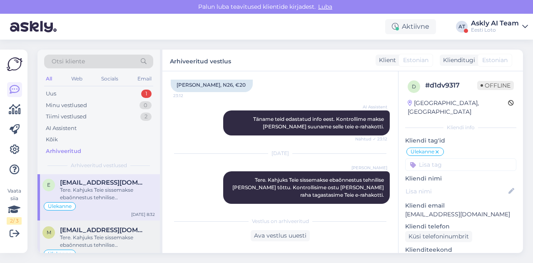
scroll to position [5338, 0]
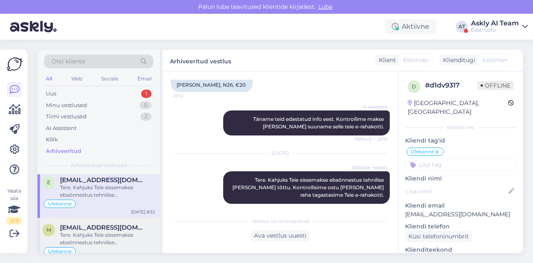
click at [96, 231] on div "Tere. Kahjuks Teie sissemakse ebaõnnestus tehnilise tõrke tõttu. Kontrollisime …" at bounding box center [107, 238] width 95 height 15
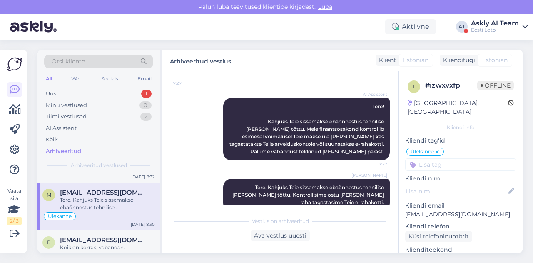
scroll to position [5377, 0]
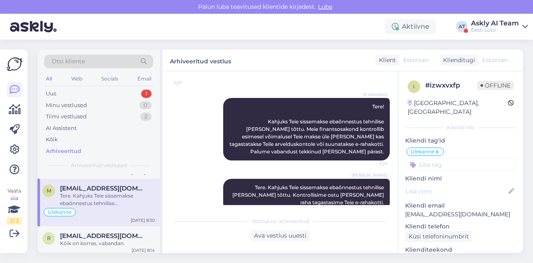
click at [96, 240] on div "Kõik on korras, vabandan." at bounding box center [107, 243] width 95 height 7
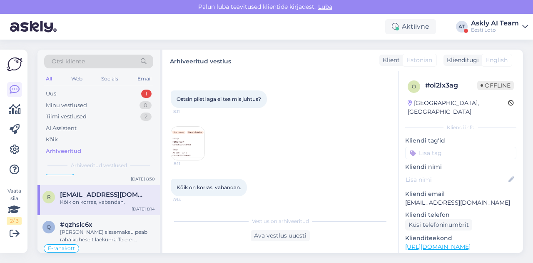
scroll to position [5422, 0]
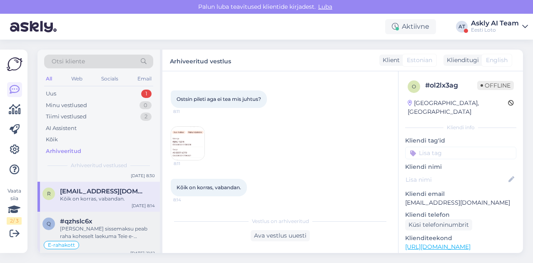
click at [107, 225] on div "Peale sissemaksu peab raha koheselt laekuma Teie e-rahakotti. Kui makse ei laek…" at bounding box center [107, 232] width 95 height 15
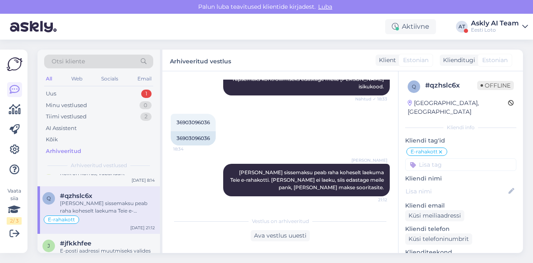
scroll to position [5447, 0]
click at [110, 239] on div "#jfkkhfee" at bounding box center [107, 242] width 95 height 7
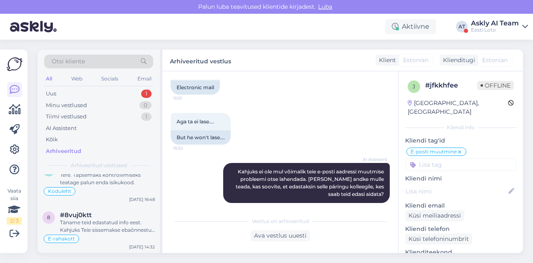
scroll to position [0, 0]
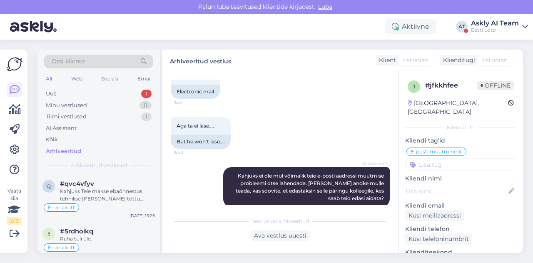
click at [320, 142] on div "Aga ta ei lase.... 16:52 But he won't lase...." at bounding box center [280, 133] width 219 height 50
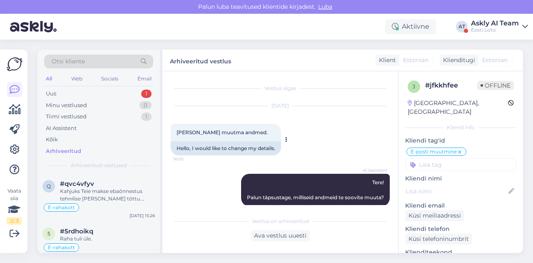
click at [188, 135] on span "Tere soovin muutma andmed." at bounding box center [222, 132] width 91 height 6
click at [188, 131] on span "Tere soovin muutma andmed." at bounding box center [222, 132] width 91 height 6
drag, startPoint x: 190, startPoint y: 131, endPoint x: 259, endPoint y: 131, distance: 69.2
click at [259, 131] on div "Tere soovin muutma andmed. 16:05" at bounding box center [226, 132] width 110 height 17
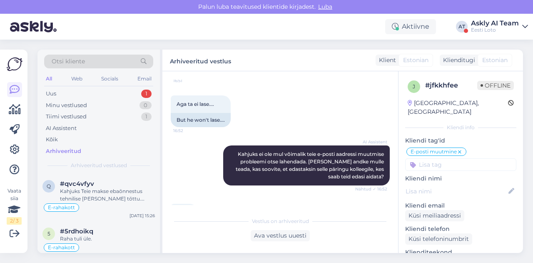
scroll to position [175, 0]
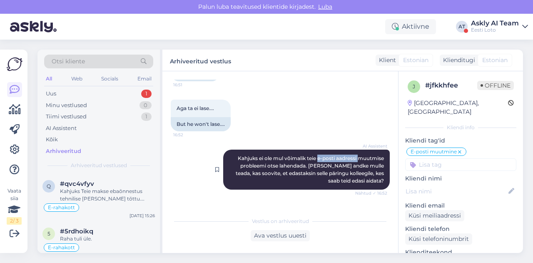
drag, startPoint x: 311, startPoint y: 157, endPoint x: 351, endPoint y: 158, distance: 40.0
click at [351, 158] on span "Kahjuks ei ole mul võimalik teie e-posti aadressi muutmise probleemi otse lahen…" at bounding box center [311, 169] width 150 height 29
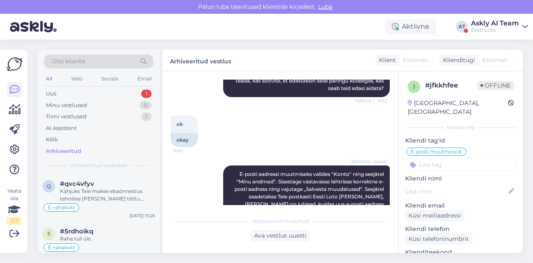
scroll to position [284, 0]
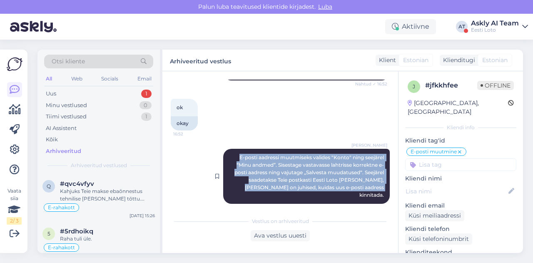
drag, startPoint x: 231, startPoint y: 157, endPoint x: 380, endPoint y: 187, distance: 151.8
click at [380, 187] on div "Kristiina Ilsis Laur E-posti aadressi muutmiseks valides "Konto" ning seejärel …" at bounding box center [306, 176] width 167 height 55
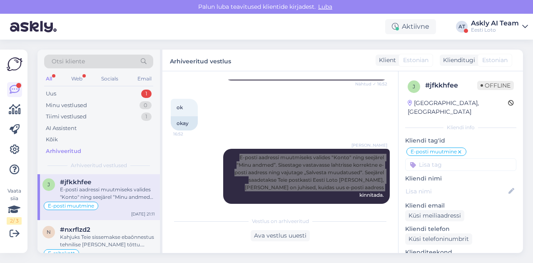
scroll to position [5556, 0]
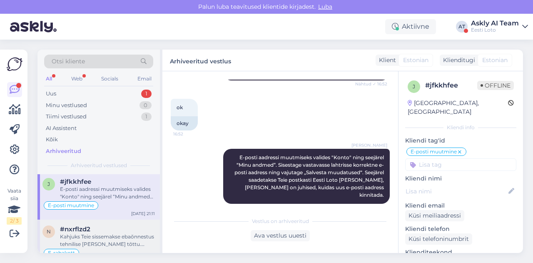
click at [127, 233] on div "Kahjuks Teie sissemakse ebaõnnestus tehnilise tõrke tõttu. Kontrollisime tehing…" at bounding box center [107, 240] width 95 height 15
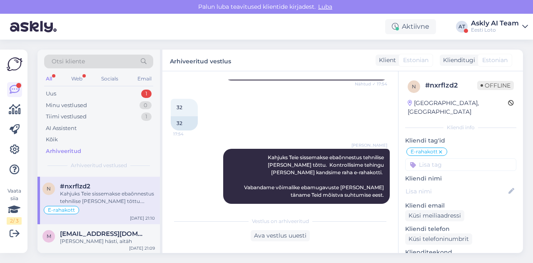
scroll to position [5599, 0]
click at [113, 237] on div "Ja kõik hästi, aitäh" at bounding box center [107, 240] width 95 height 7
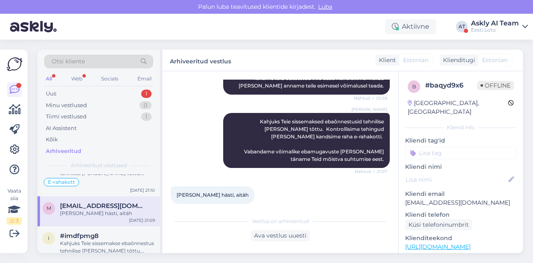
scroll to position [5634, 0]
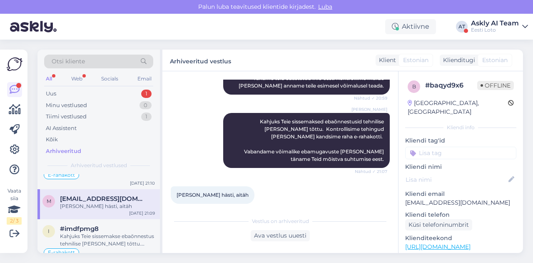
click at [113, 232] on div "Kahjuks Teie sissemakse ebaõnnestus tehnilise tõrke tõttu. Kontrollisime tehing…" at bounding box center [107, 239] width 95 height 15
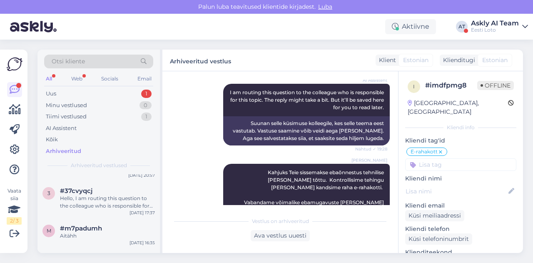
scroll to position [5769, 0]
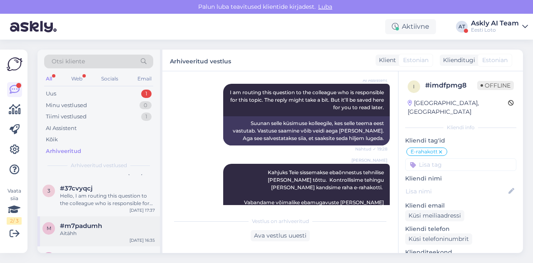
click at [107, 216] on div "m #m7padumh Aitähh Aug 7 16:35" at bounding box center [98, 231] width 122 height 30
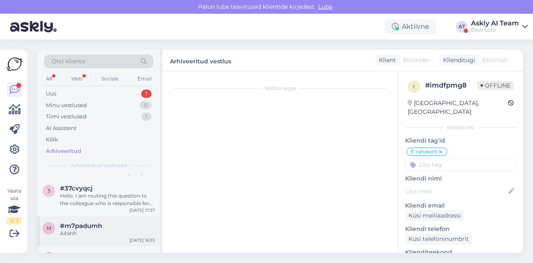
scroll to position [221, 0]
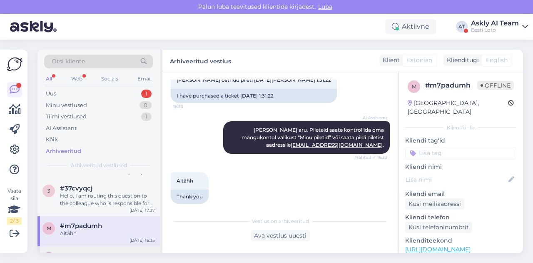
click at [104, 252] on div "#myxumfvt" at bounding box center [107, 255] width 95 height 7
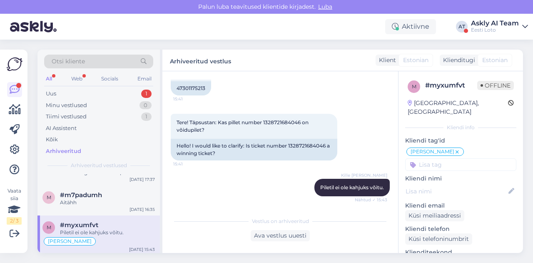
scroll to position [5808, 0]
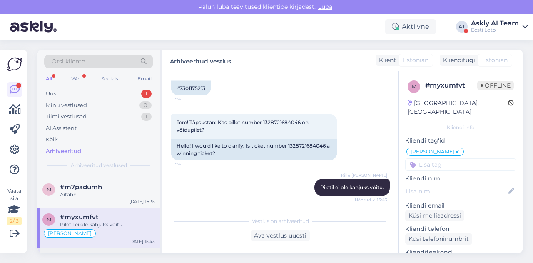
click at [102, 261] on div "Palun täpsustage, miks Teil ei õnnestu e-kiirloterii mängimine. Kas saate mängi…" at bounding box center [107, 268] width 95 height 15
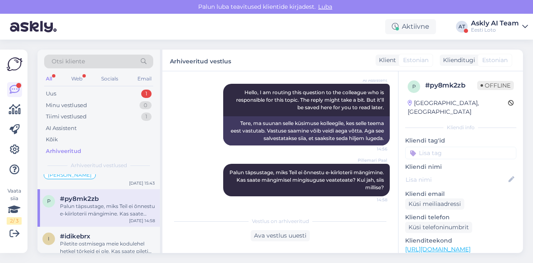
scroll to position [5867, 0]
click at [109, 239] on div "Piletite ostmisega meie kodulehel hetkel tõrkeid ei ole. Kas saate pileti ostmi…" at bounding box center [107, 246] width 95 height 15
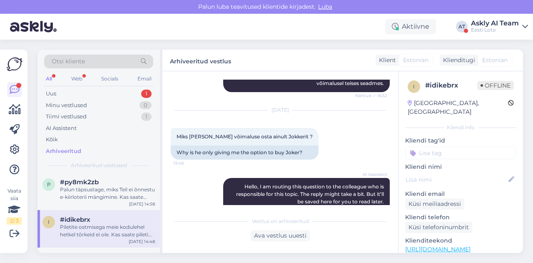
scroll to position [389, 0]
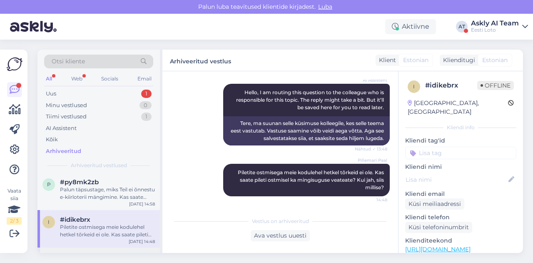
click at [102, 261] on div "Tere! Kahjuks Teie sissemakse ebaõnnestus tehnilise tõrke tõttu. Hetkel esineb …" at bounding box center [107, 268] width 95 height 15
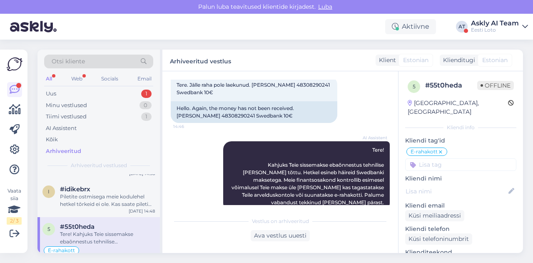
scroll to position [5926, 0]
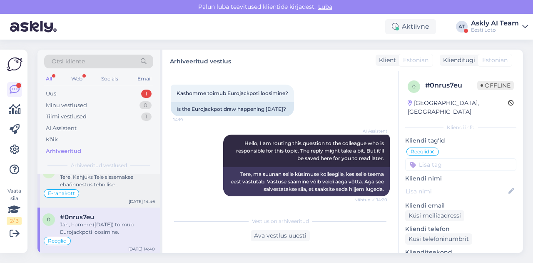
scroll to position [5974, 0]
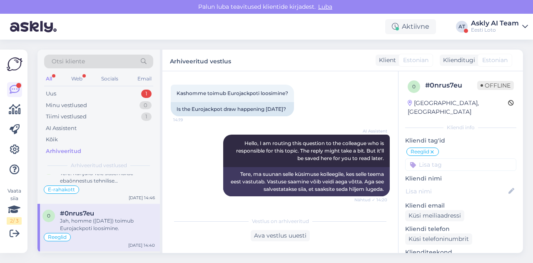
click at [105, 257] on span "berta.seppenin@gmail.com" at bounding box center [103, 260] width 87 height 7
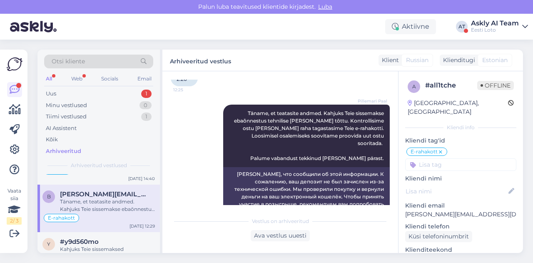
scroll to position [6056, 0]
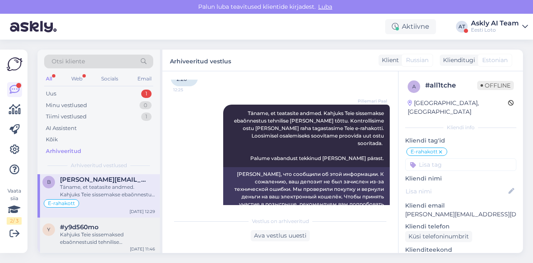
click at [121, 231] on div "Kahjuks Teie sissemaksed ebaõnnestusid tehnilise tõrke tõttu. Kontrollisime ost…" at bounding box center [107, 238] width 95 height 15
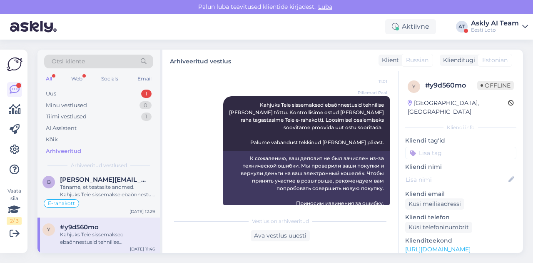
click at [103, 261] on div "#uxwfftin" at bounding box center [107, 264] width 95 height 7
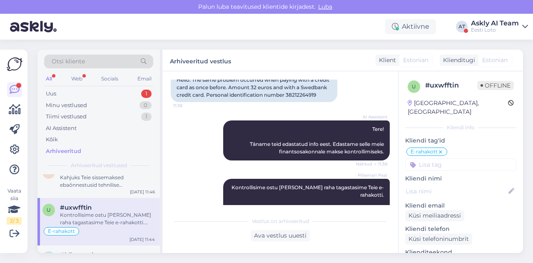
scroll to position [6119, 0]
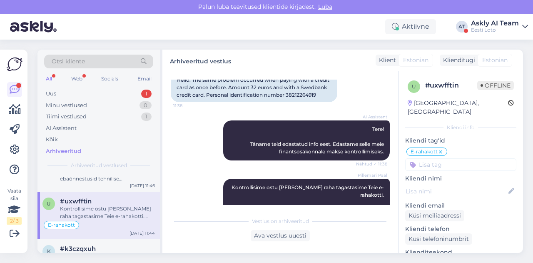
click at [103, 252] on div "Kahjuks Teie sissemakse ebaõnnestus tehnilise tõrke tõttu. Kontrollisime ostu ü…" at bounding box center [107, 259] width 95 height 15
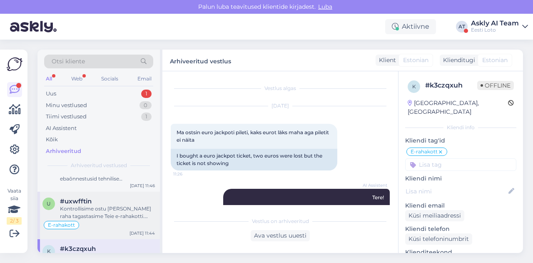
scroll to position [208, 0]
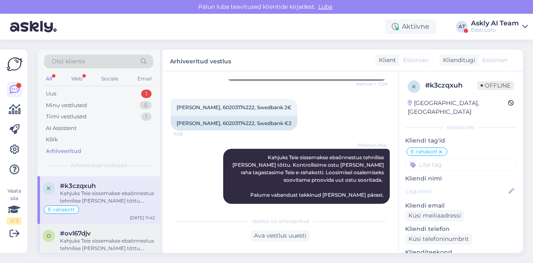
click at [106, 224] on div "o #ovl67djv Kahjuks Teie sissemakse ebaõnnestus tehnilise tõrke tõttu. Kontroll…" at bounding box center [98, 242] width 122 height 37
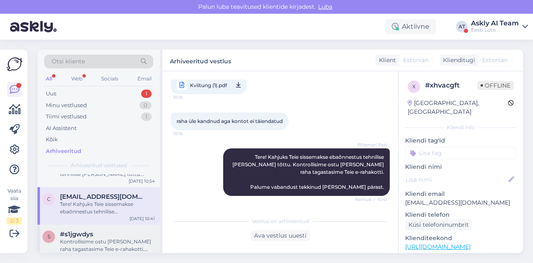
click at [105, 238] on div "Kontrollisime ostu üle ja raha tagastasime Teie e-rahakotti. Palume siiralt vab…" at bounding box center [107, 245] width 95 height 15
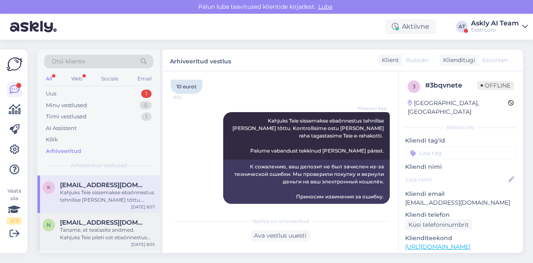
click at [102, 226] on div "Täname, et teatasite andmed. Kahjuks Teie pileti ost ebaõnnestus tehnilise tõrk…" at bounding box center [107, 233] width 95 height 15
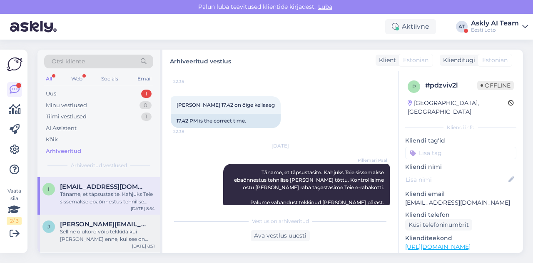
click at [94, 228] on div "Selline olukord võib tekkida kui sulgeda mäng enne, kui see on jõudnud lõpuni m…" at bounding box center [107, 235] width 95 height 15
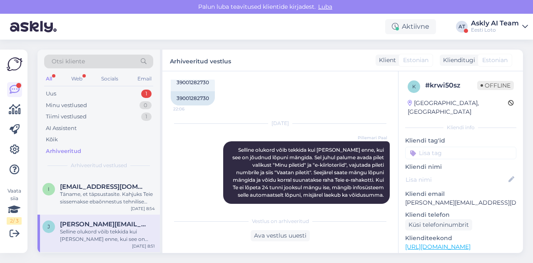
click at [88, 258] on span "jaanariga@gmail.com" at bounding box center [103, 261] width 87 height 7
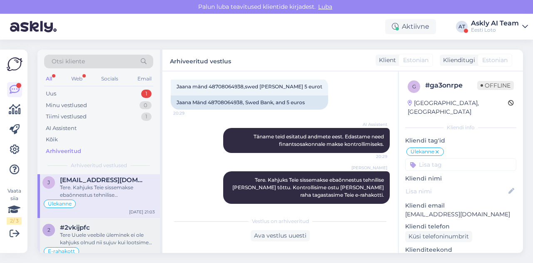
click at [110, 231] on div "Tere Uuele veebile üleminek ei ole kahjuks olnud nii sujuv kui lootsime ning ka…" at bounding box center [107, 238] width 95 height 15
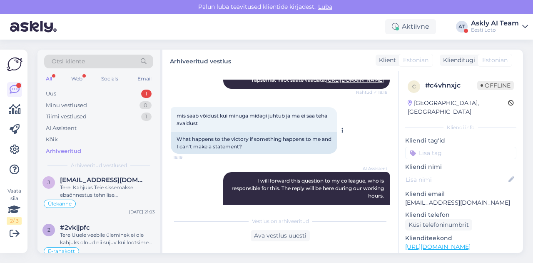
scroll to position [326, 0]
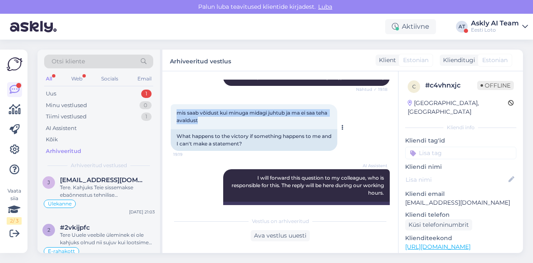
drag, startPoint x: 175, startPoint y: 121, endPoint x: 212, endPoint y: 128, distance: 37.7
click at [212, 128] on div "mis saab võidust kui minuga midagi juhtub ja ma ei saa teha avaldust 19:19" at bounding box center [254, 116] width 167 height 25
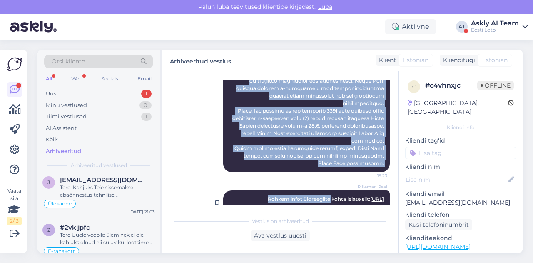
scroll to position [560, 0]
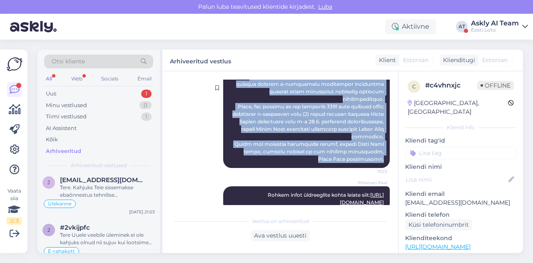
drag, startPoint x: 229, startPoint y: 137, endPoint x: 383, endPoint y: 160, distance: 155.9
click at [383, 160] on div "Pillemari Paal 19:23" at bounding box center [306, 88] width 167 height 160
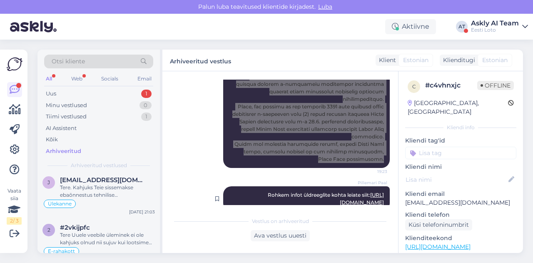
scroll to position [590, 0]
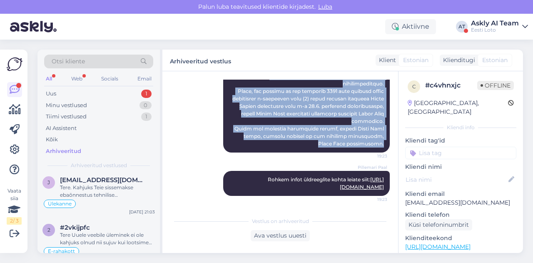
drag, startPoint x: 268, startPoint y: 161, endPoint x: 388, endPoint y: 185, distance: 121.8
click at [388, 185] on div "Vestlus algas Aug 6 2025 Tere! Ma sooviks, et võiduraha läheks otse minu pangak…" at bounding box center [284, 142] width 227 height 125
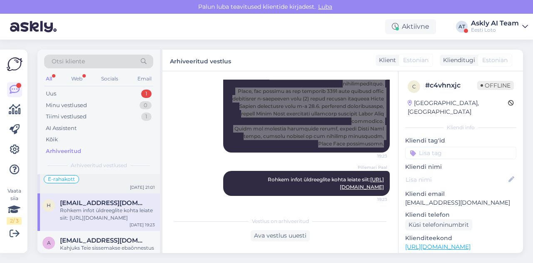
scroll to position [6572, 0]
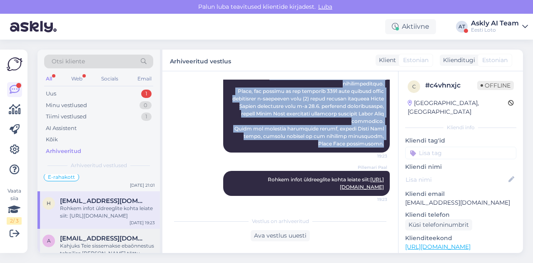
click at [117, 242] on div "Kahjuks Teie sissemakse ebaõnnestus tehnilise tõrke tõttu. Kontrollisime tehing…" at bounding box center [107, 249] width 95 height 15
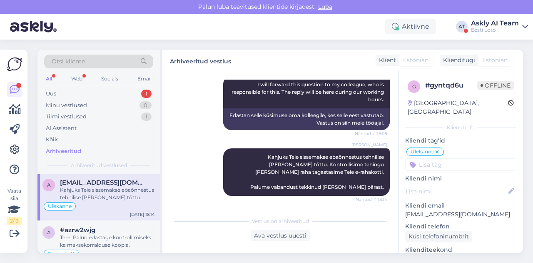
scroll to position [6629, 0]
click at [117, 232] on div "Tere. Palun edastage kontrollimiseks ka maksekorralduse koopia." at bounding box center [107, 239] width 95 height 15
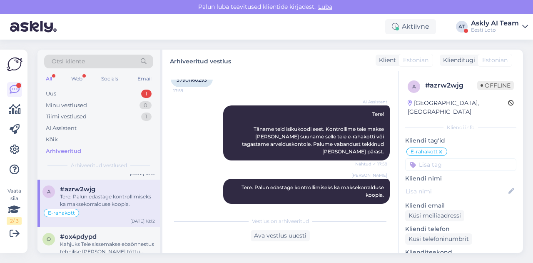
scroll to position [6674, 0]
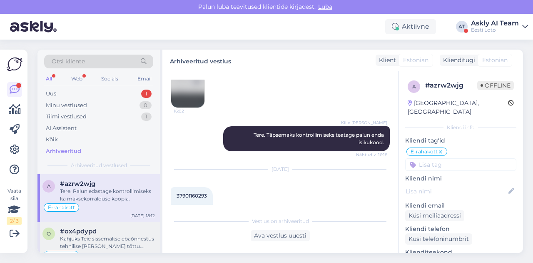
click at [105, 235] on div "Kahjuks Teie sissemakse ebaõnnestus tehnilise tõrke tõttu. Kontrollisime tehing…" at bounding box center [107, 242] width 95 height 15
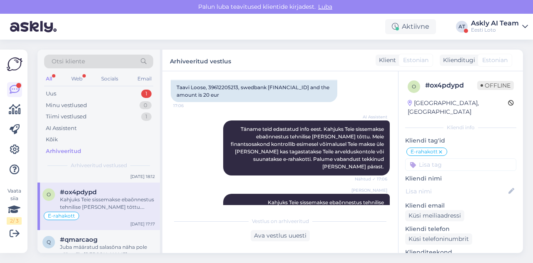
scroll to position [6715, 0]
click at [105, 241] on div "Juba määratud salasõna näha pole võimalik. Kui olete unustanud mängukonto salas…" at bounding box center [107, 248] width 95 height 15
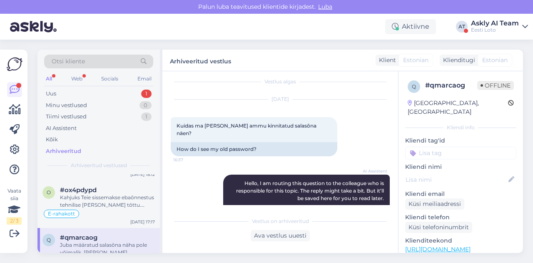
scroll to position [0, 0]
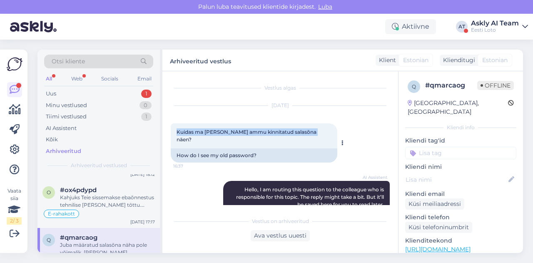
drag, startPoint x: 173, startPoint y: 131, endPoint x: 316, endPoint y: 132, distance: 142.5
click at [316, 132] on div "Kuidas ma oma väga ammu kinnitatud salasõna näen? 16:37" at bounding box center [254, 135] width 167 height 25
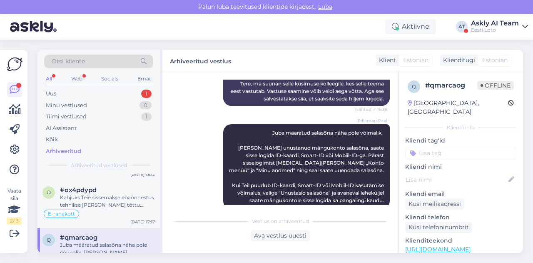
scroll to position [142, 0]
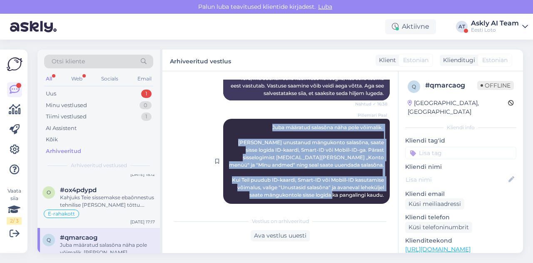
drag, startPoint x: 244, startPoint y: 121, endPoint x: 378, endPoint y: 187, distance: 149.6
click at [378, 187] on div "Pillemari Paal Juba määratud salasõna näha pole võimalik. Kui olete unustanud m…" at bounding box center [306, 161] width 167 height 85
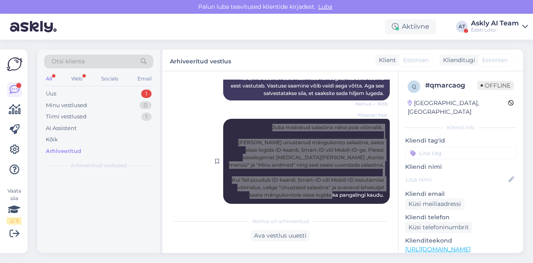
scroll to position [0, 0]
